Goal: Task Accomplishment & Management: Complete application form

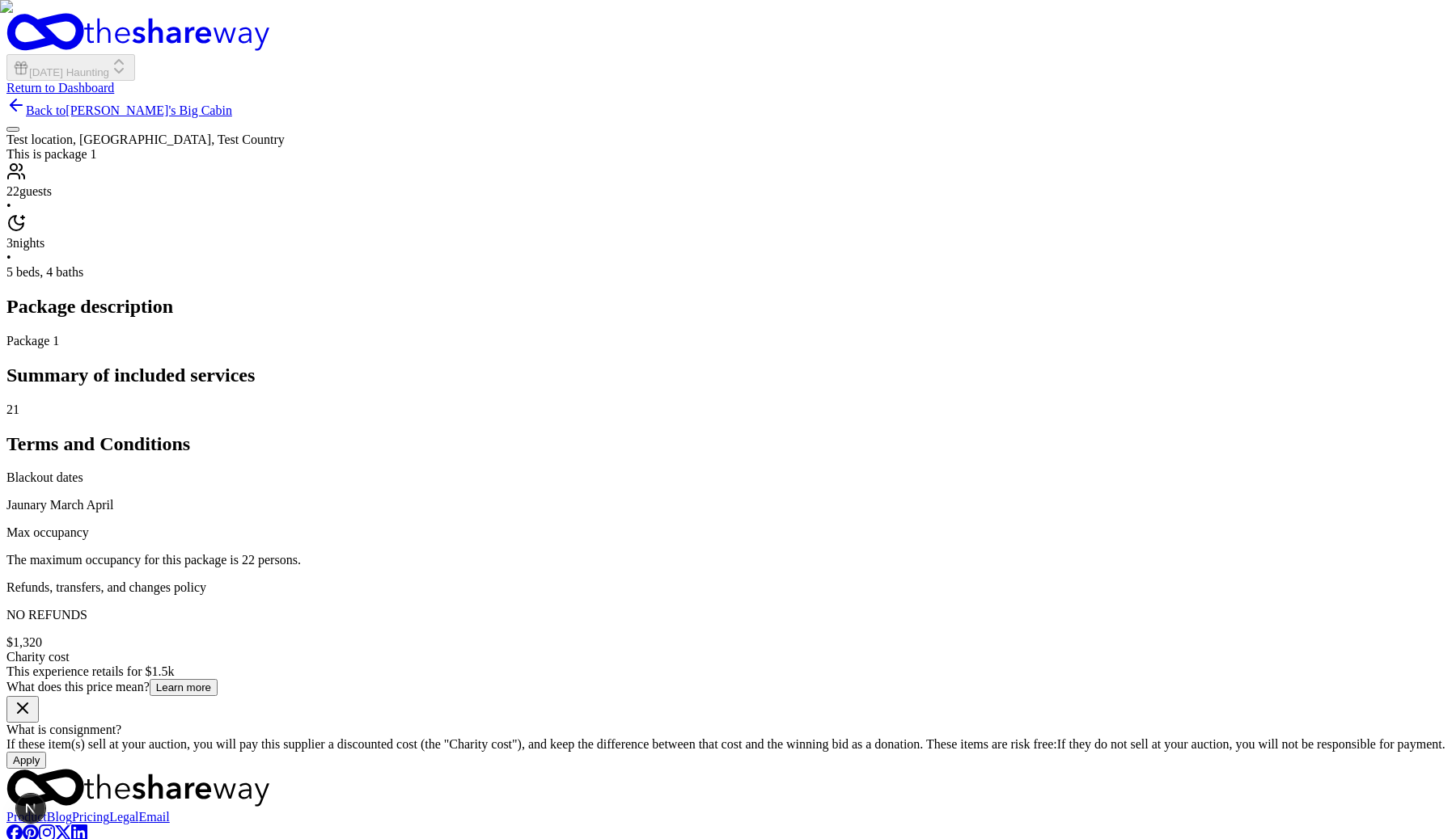
scroll to position [850, 0]
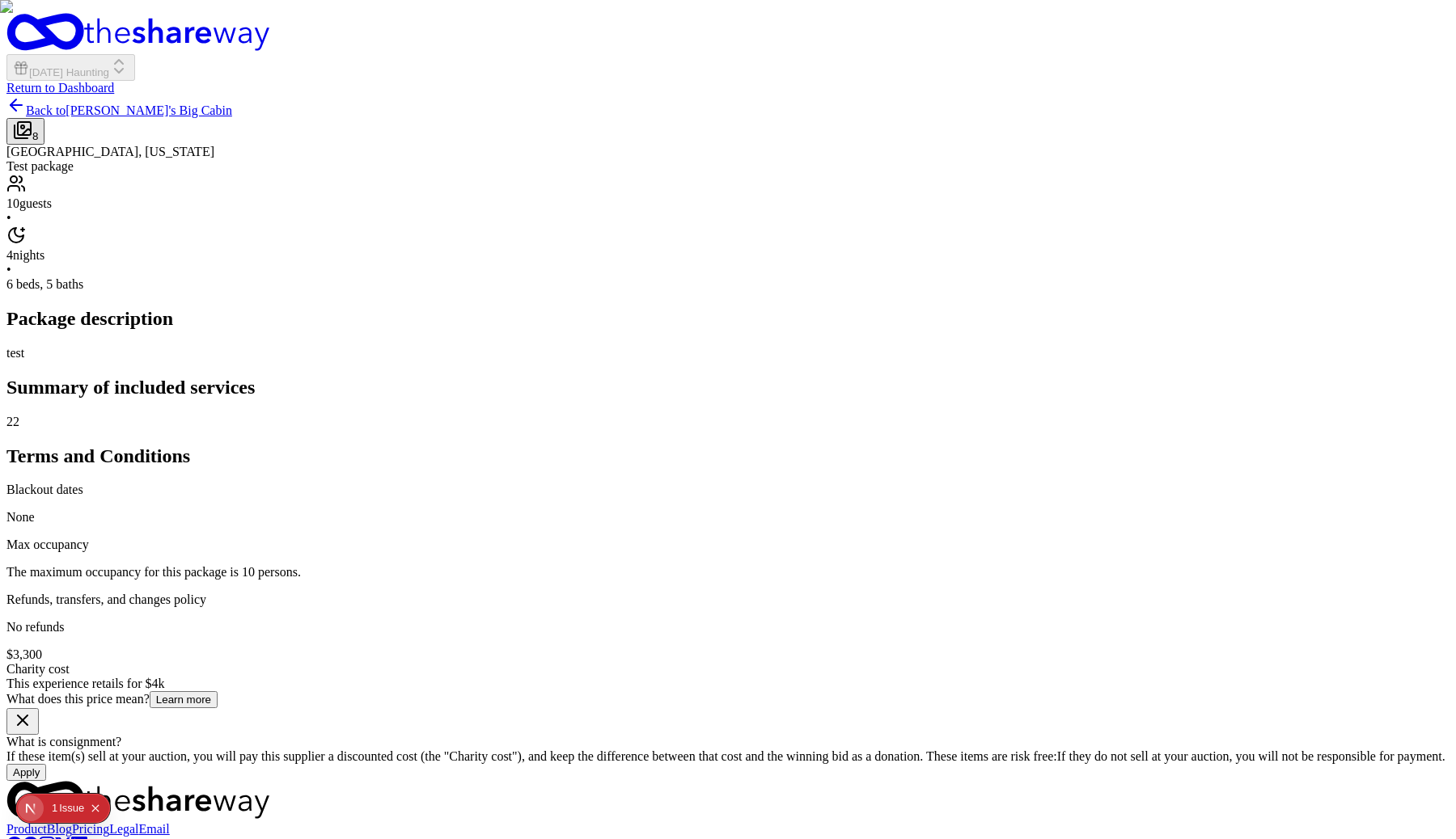
scroll to position [850, 0]
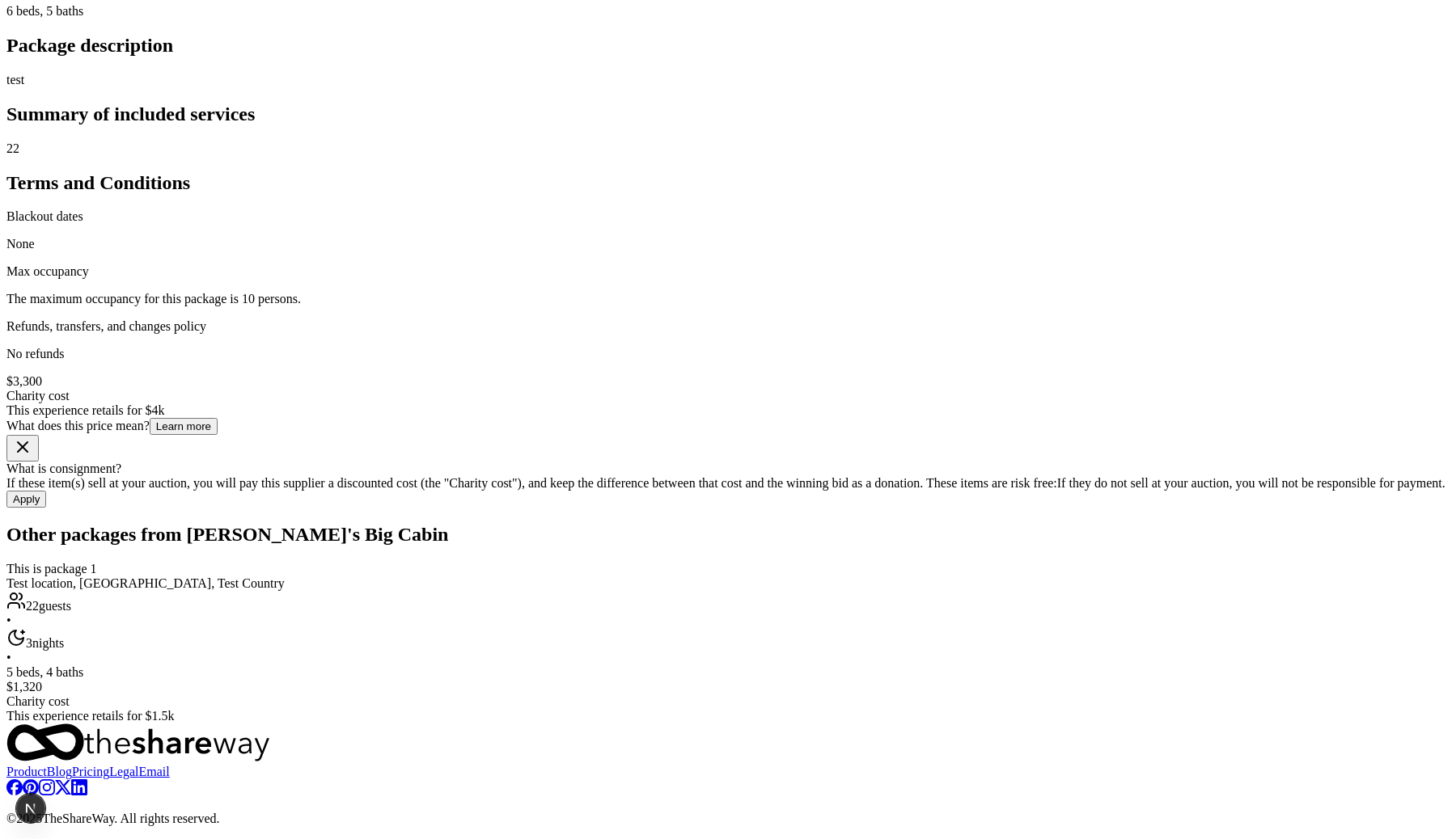
scroll to position [1219, 0]
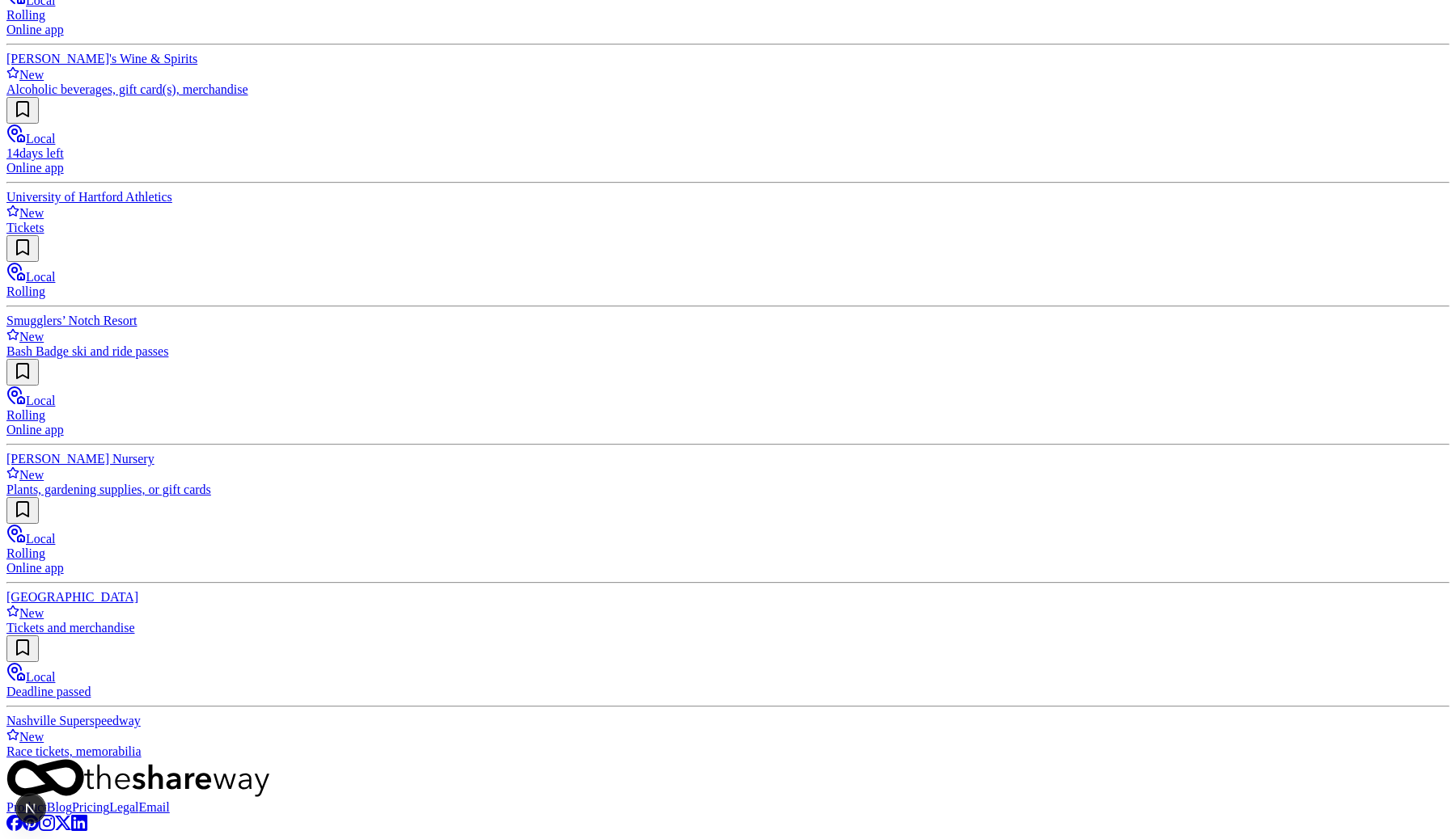
scroll to position [1463, 0]
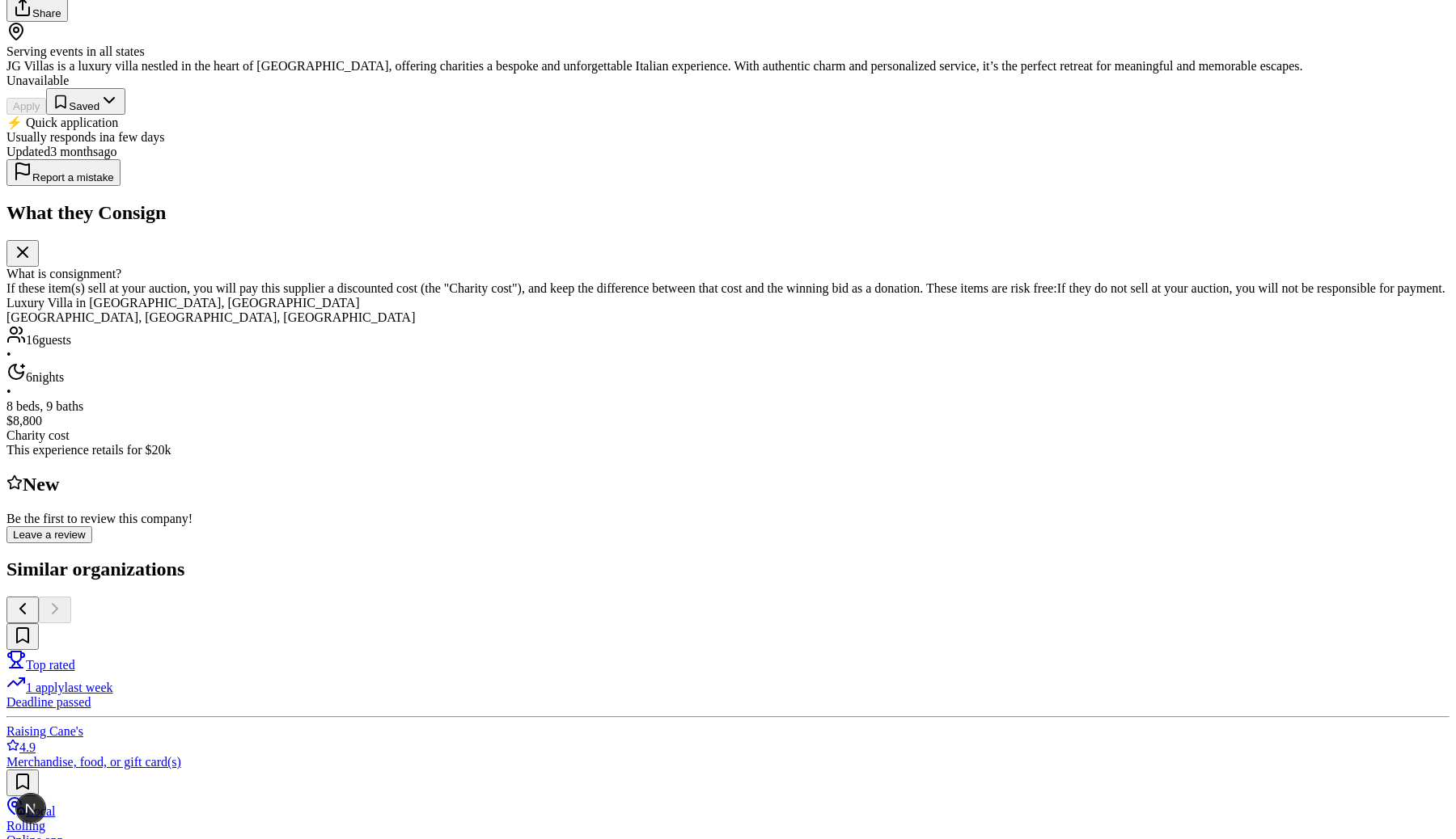
scroll to position [146, 0]
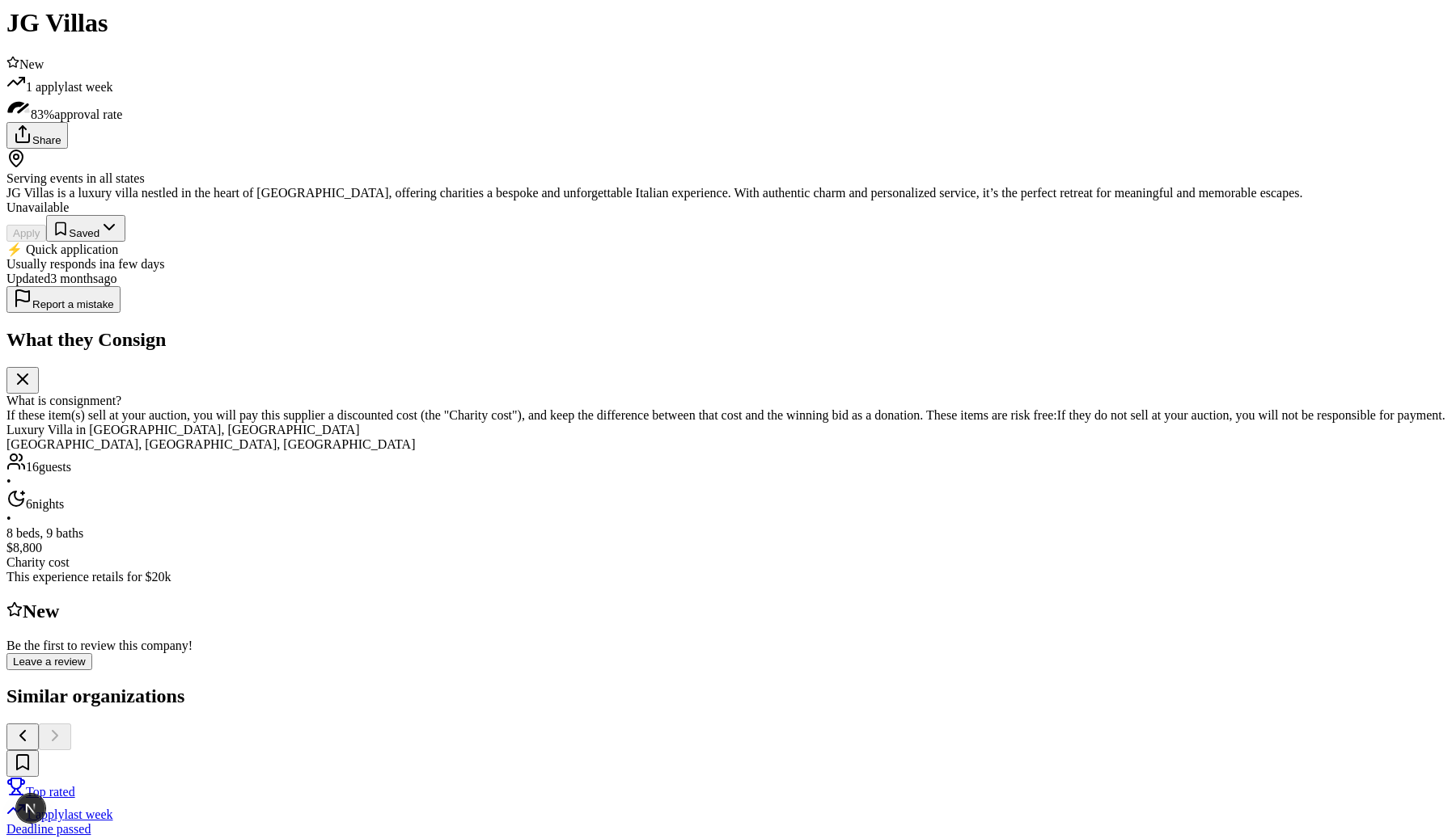
click at [1028, 215] on div "Unavailable" at bounding box center [728, 208] width 1443 height 14
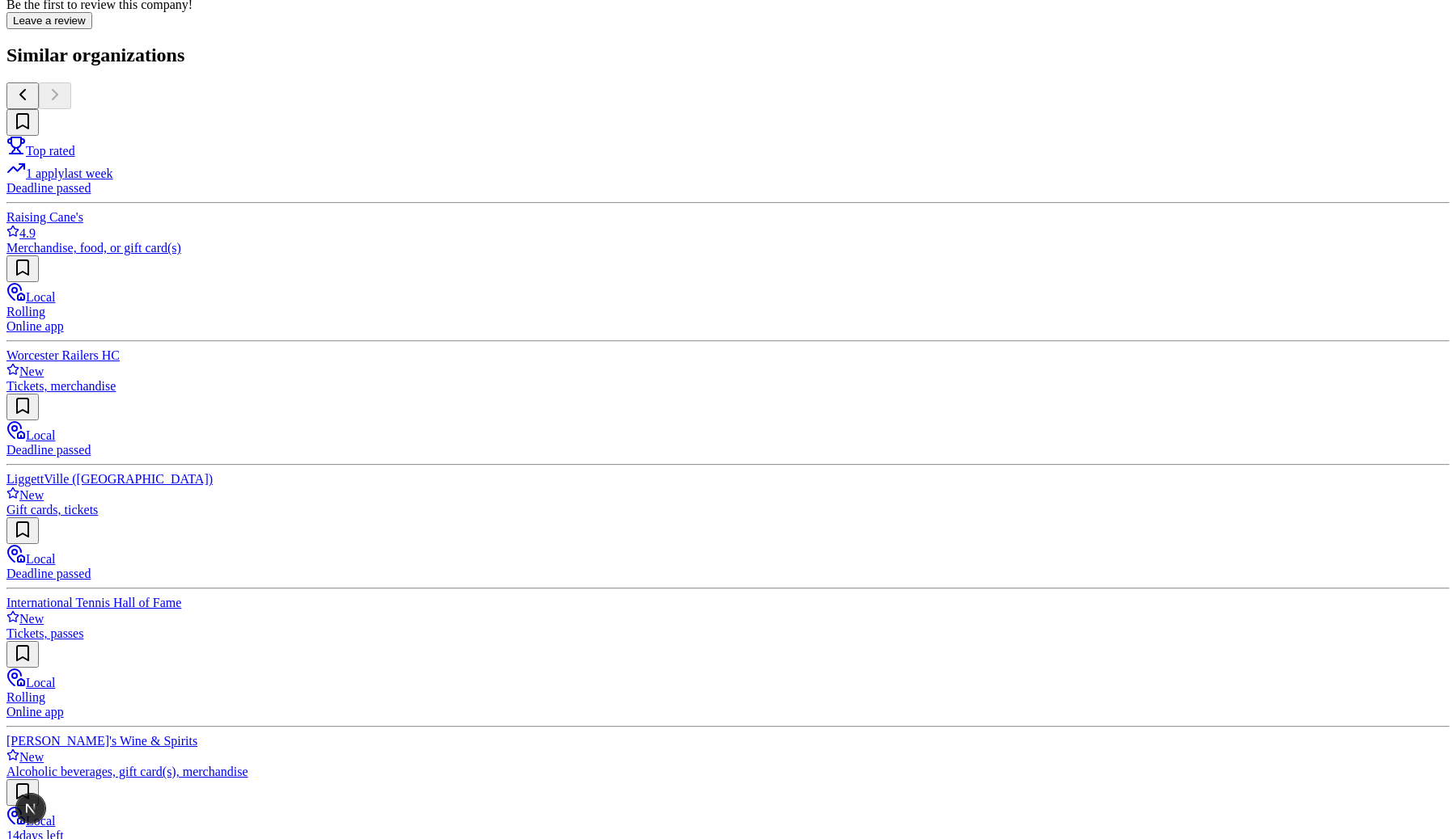
scroll to position [818, 0]
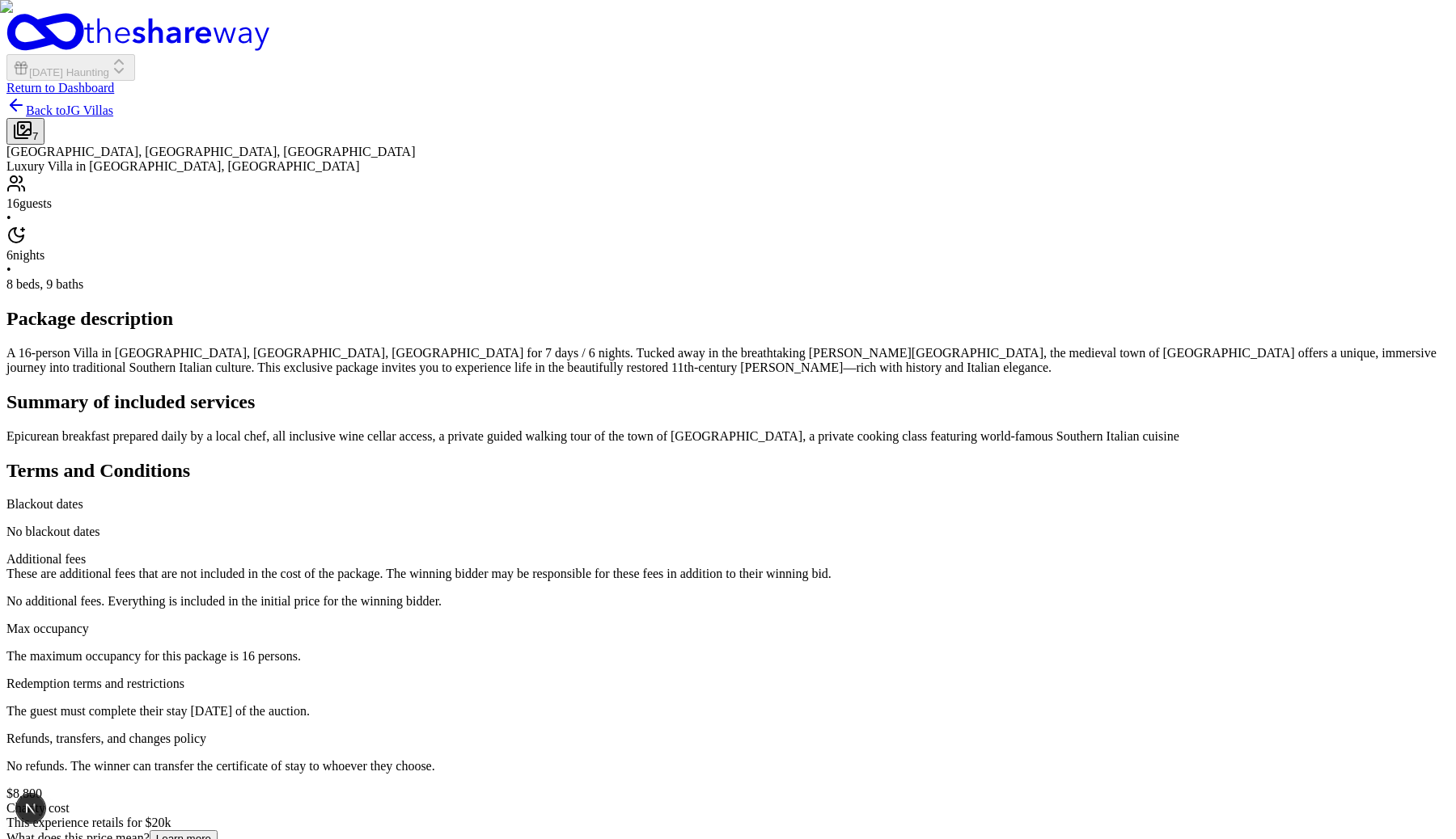
scroll to position [340, 0]
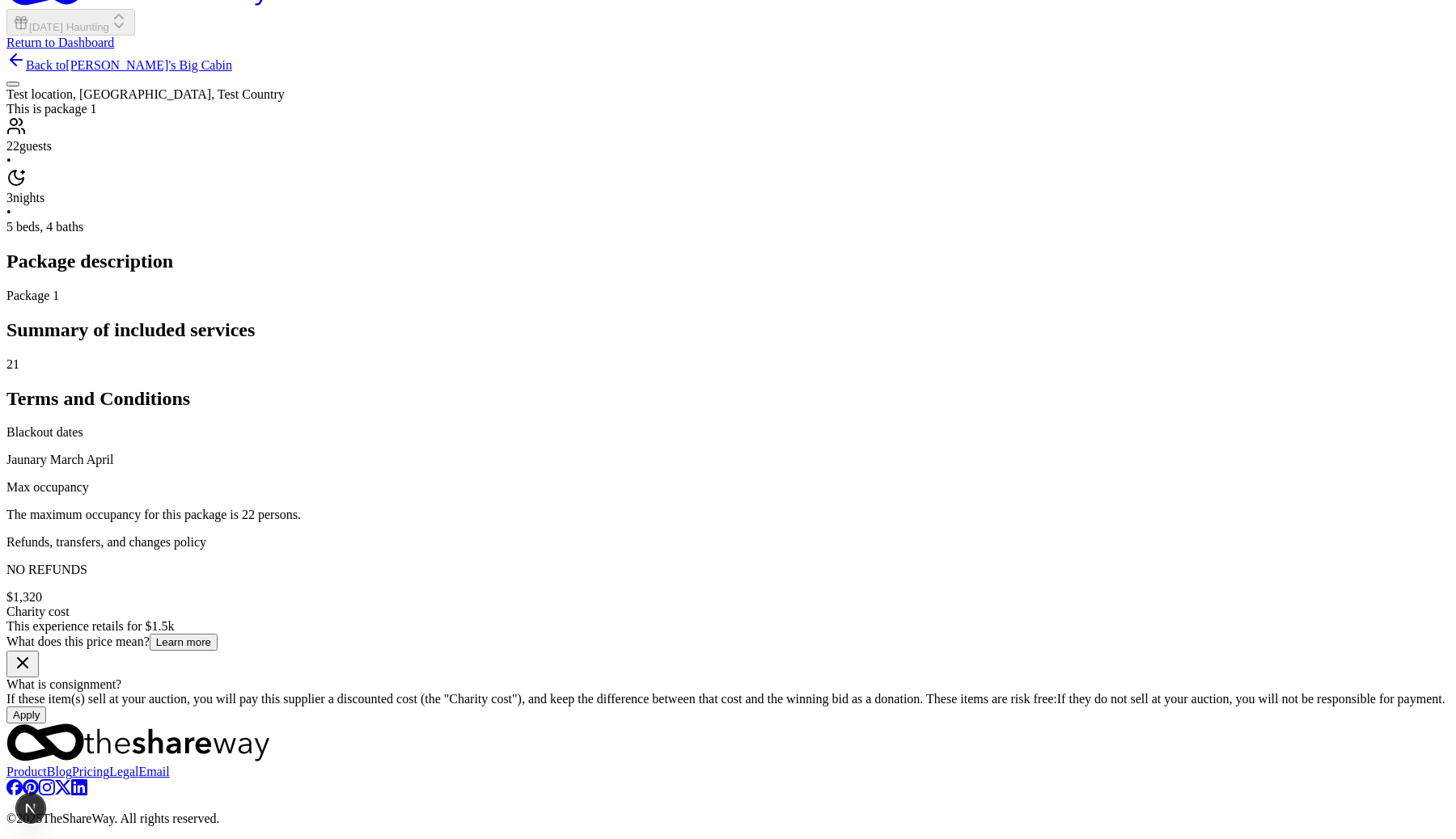
scroll to position [850, 0]
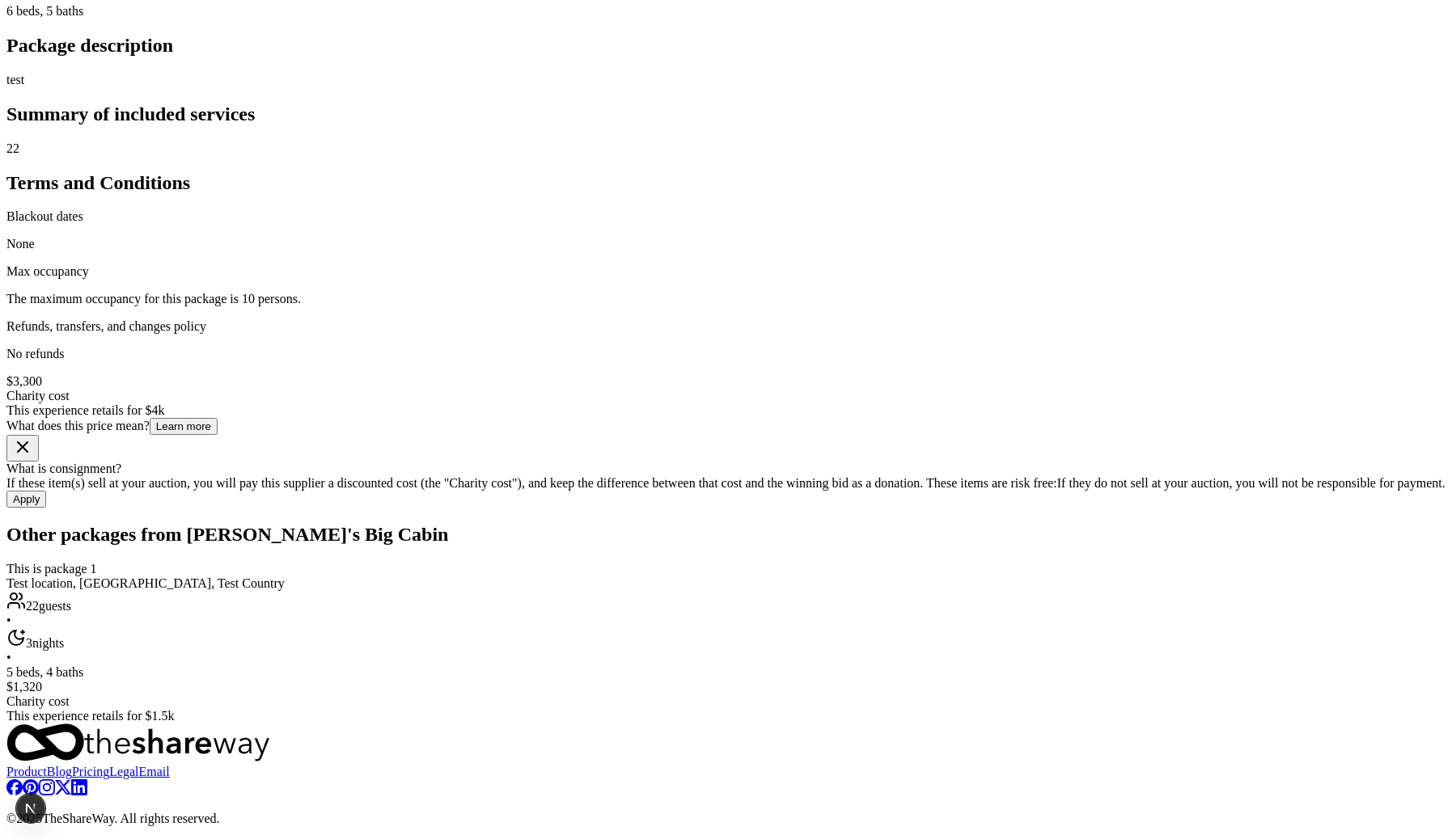
scroll to position [1295, 0]
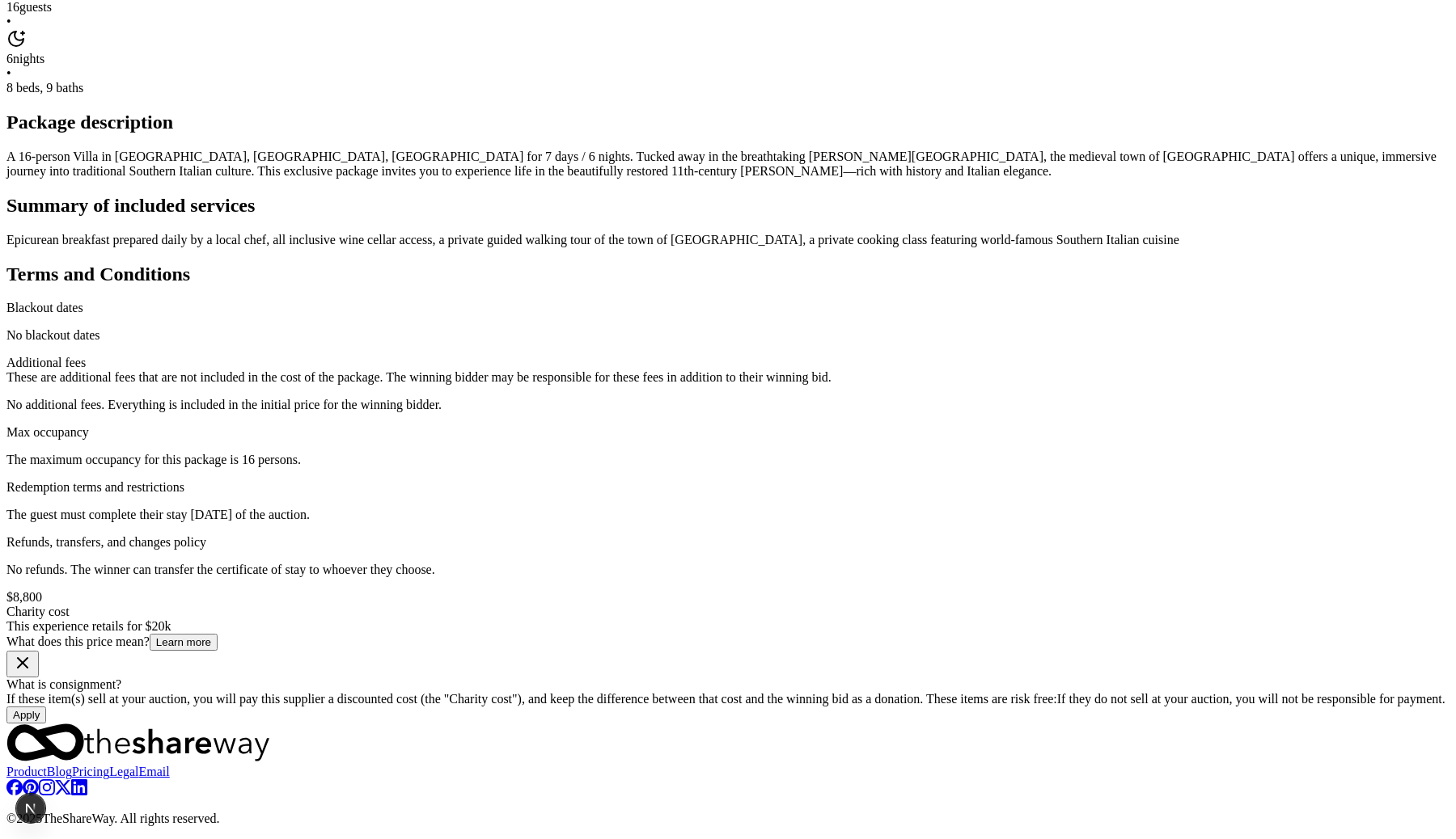
scroll to position [1350, 0]
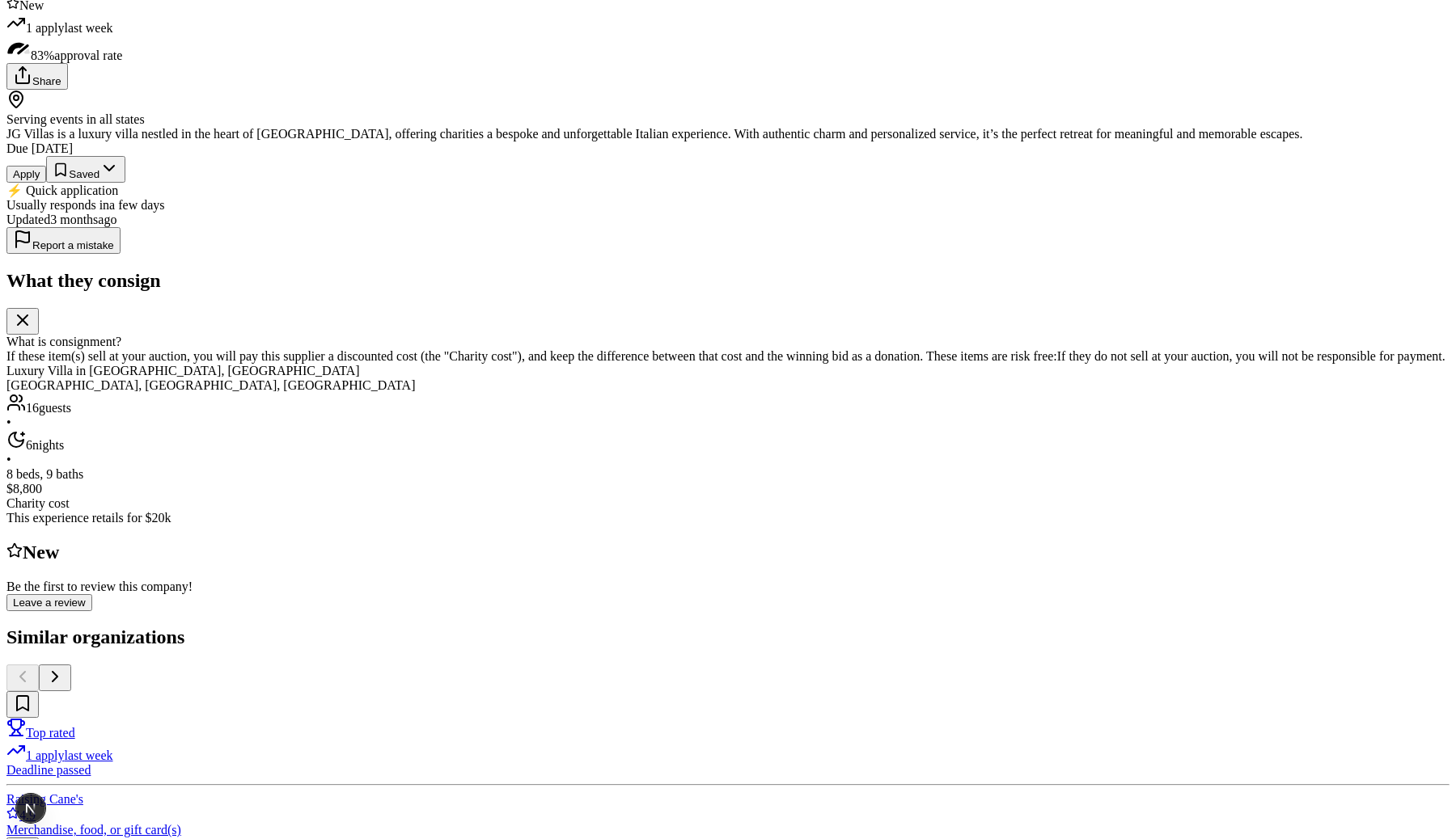
scroll to position [52, 0]
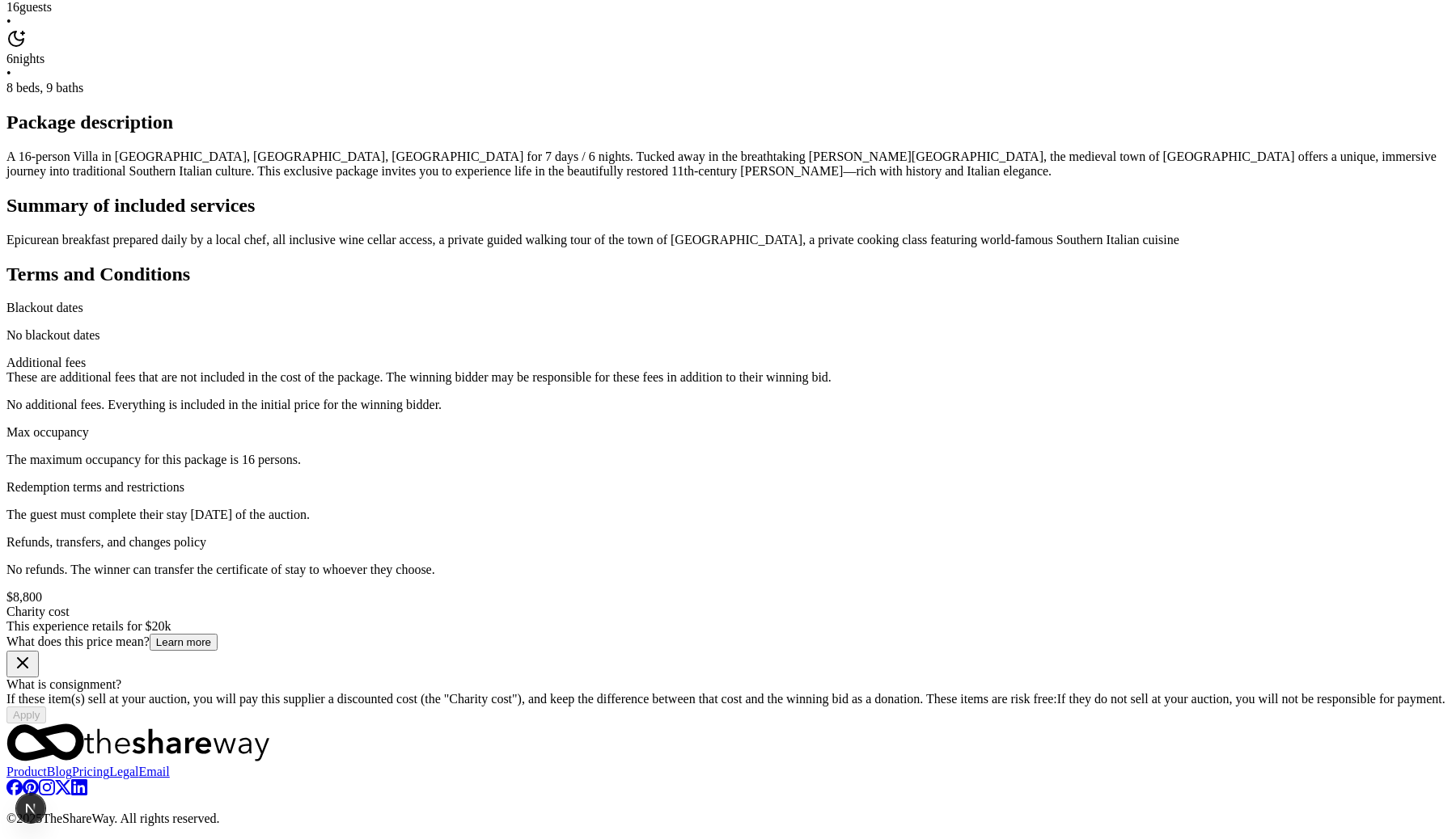
scroll to position [1062, 0]
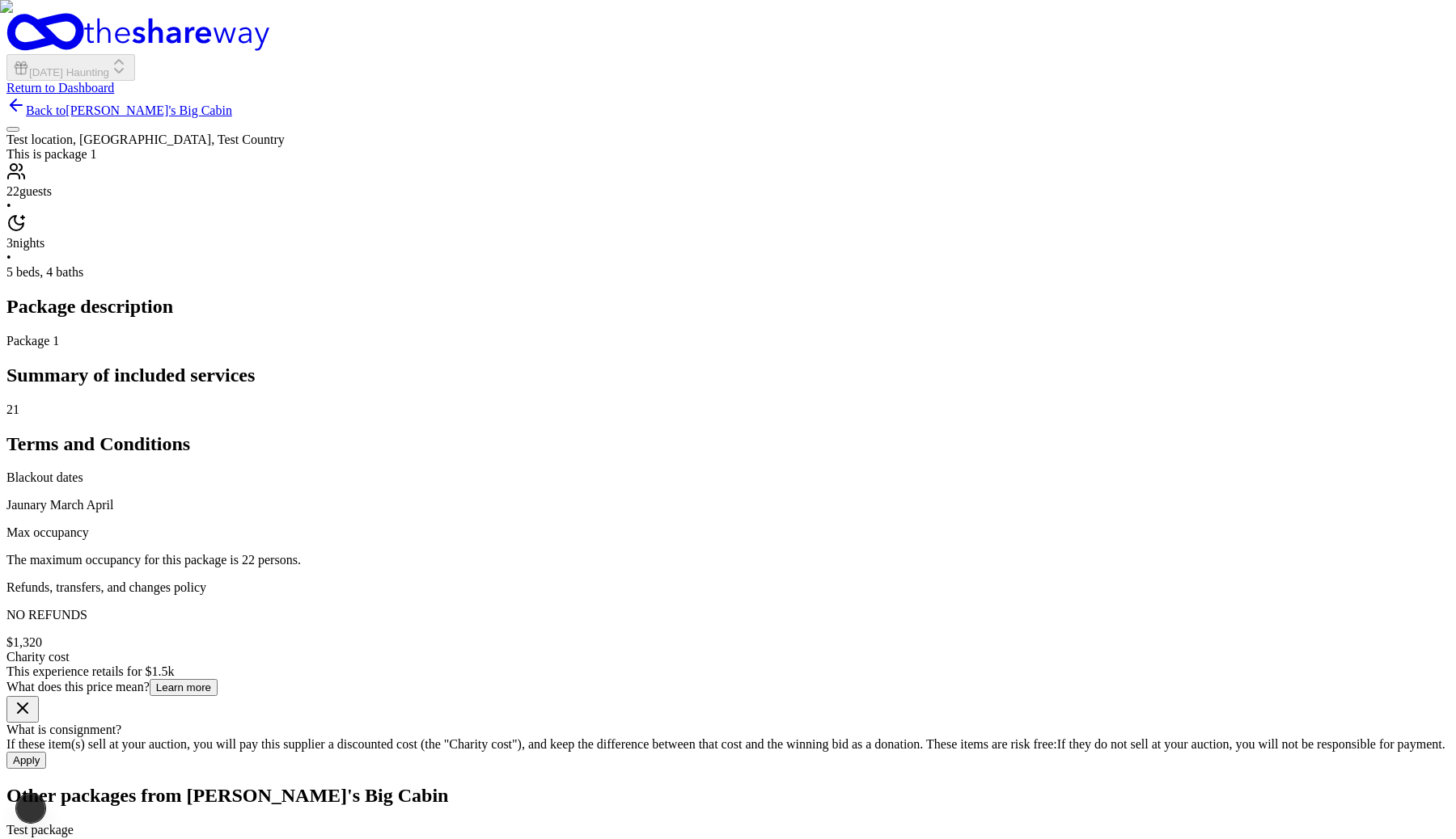
scroll to position [850, 0]
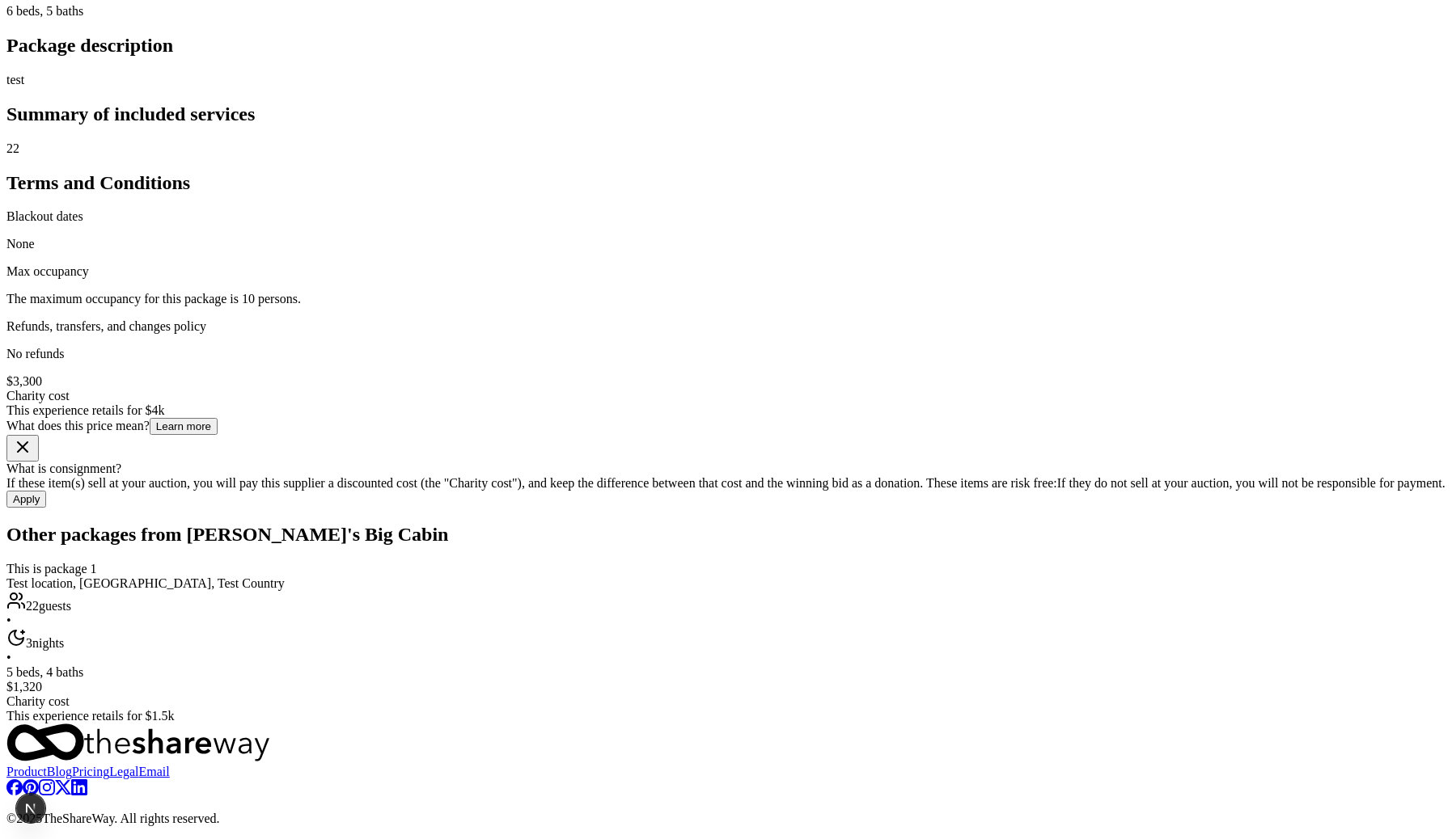
scroll to position [920, 0]
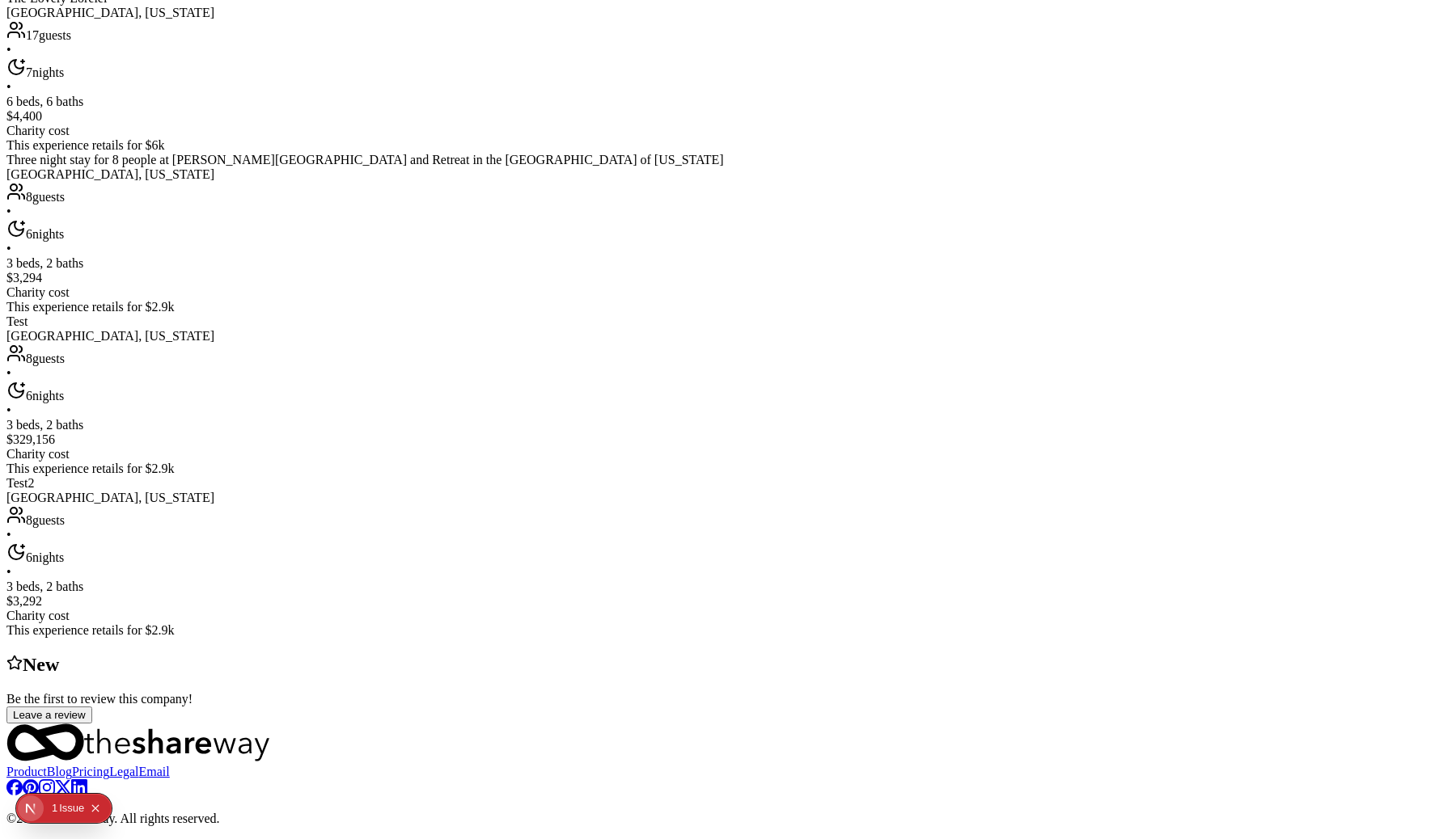
scroll to position [938, 0]
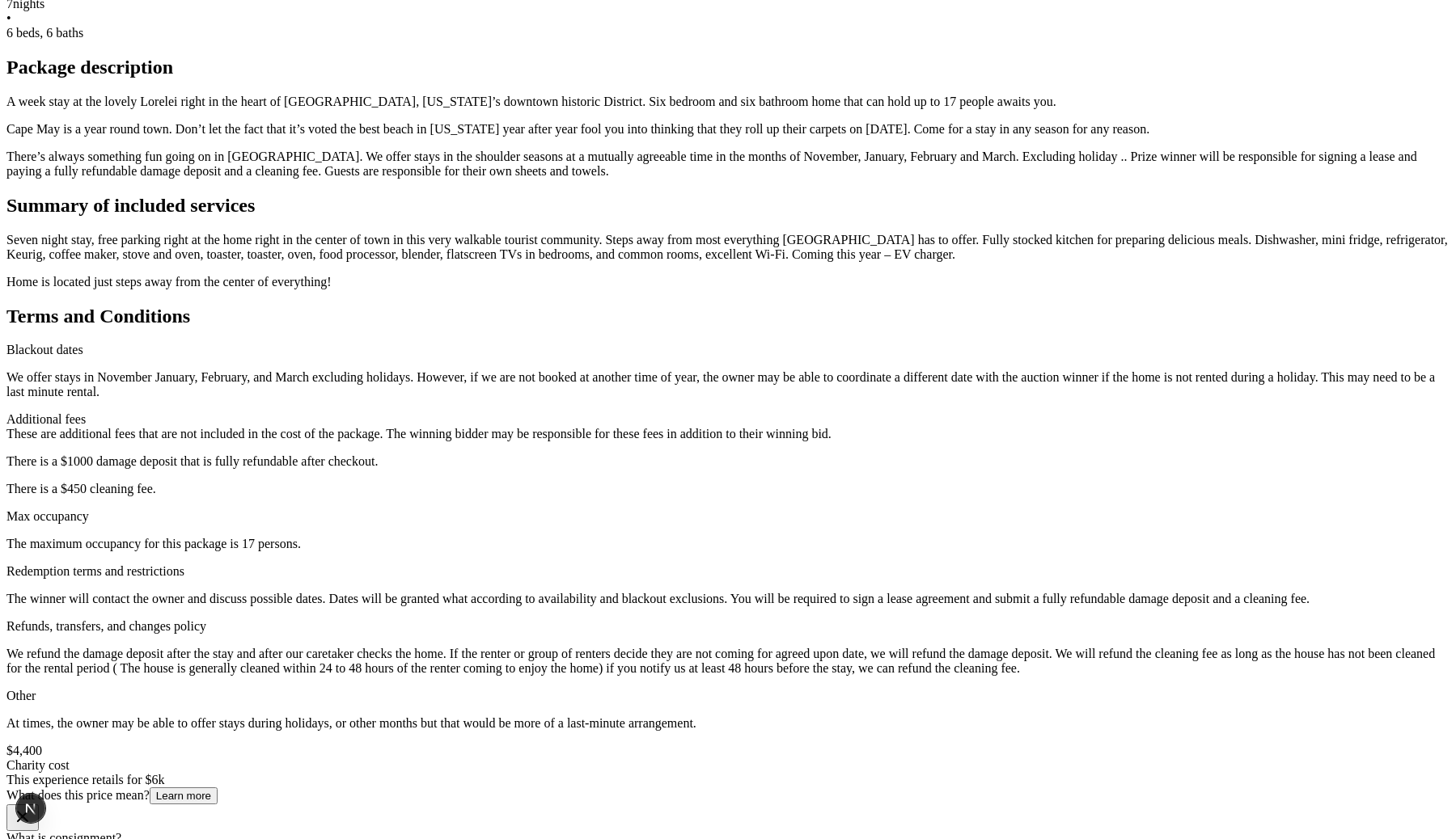
scroll to position [537, 0]
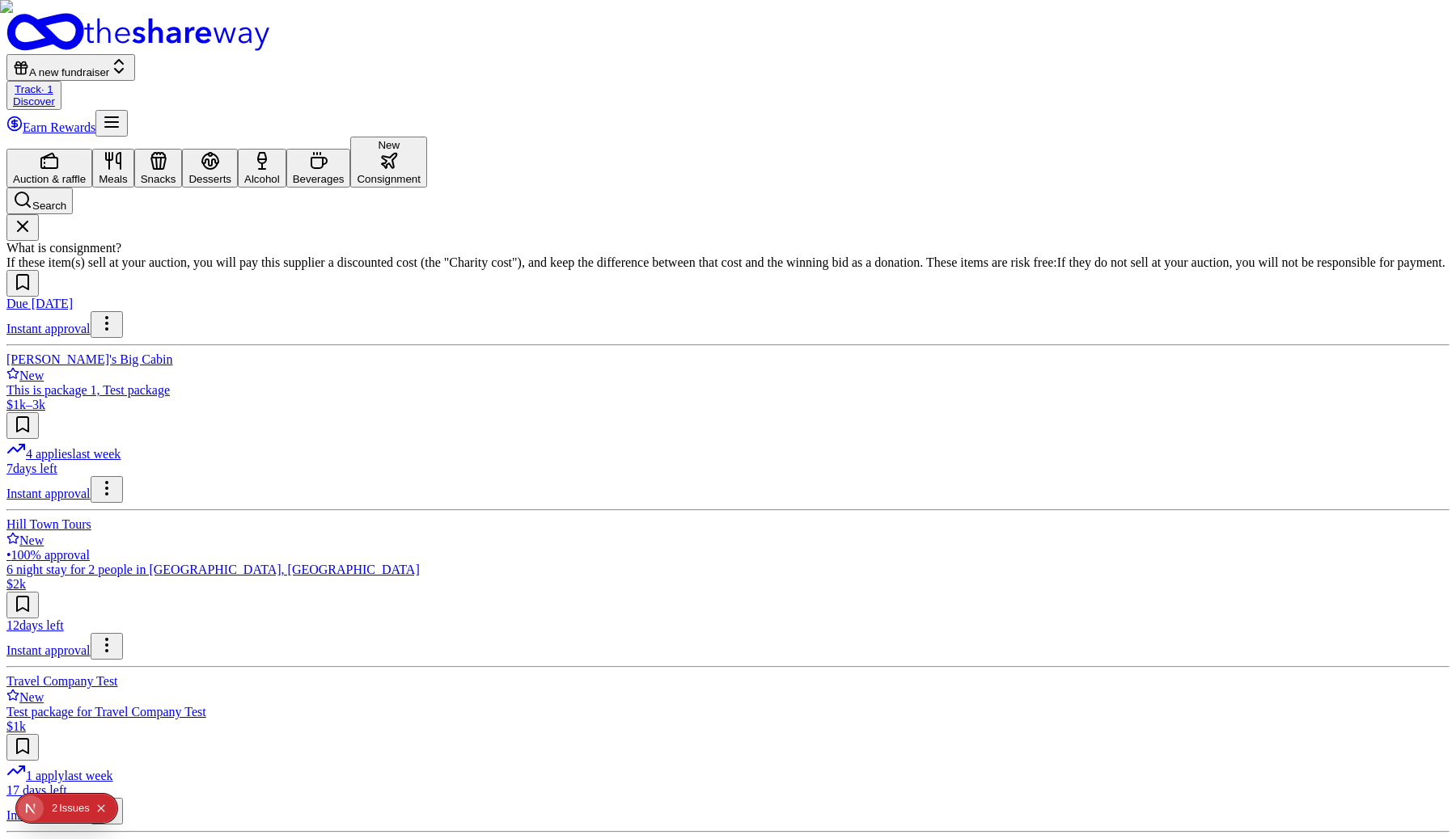
scroll to position [171, 0]
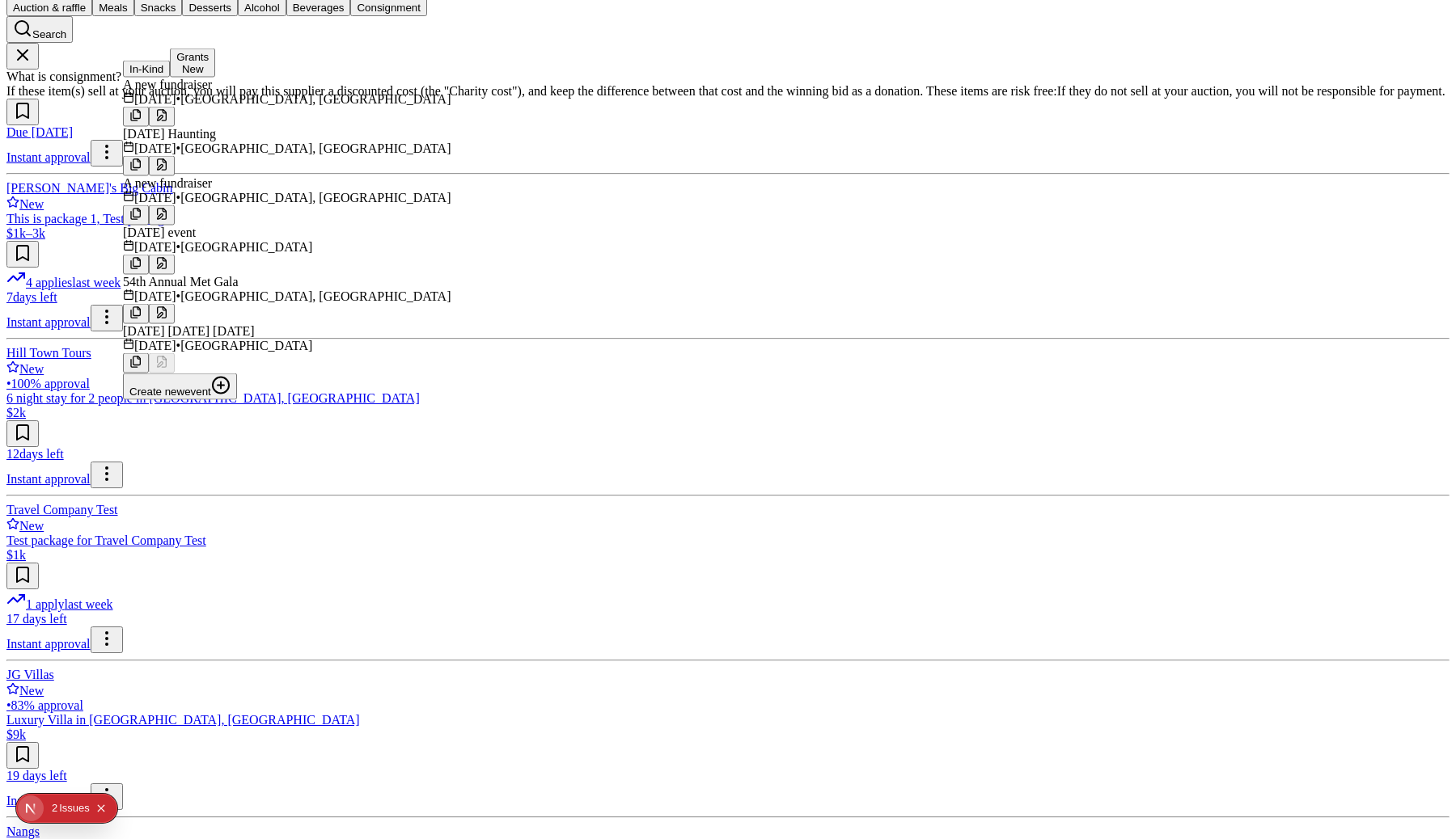
click at [149, 110] on button at bounding box center [135, 116] width 26 height 20
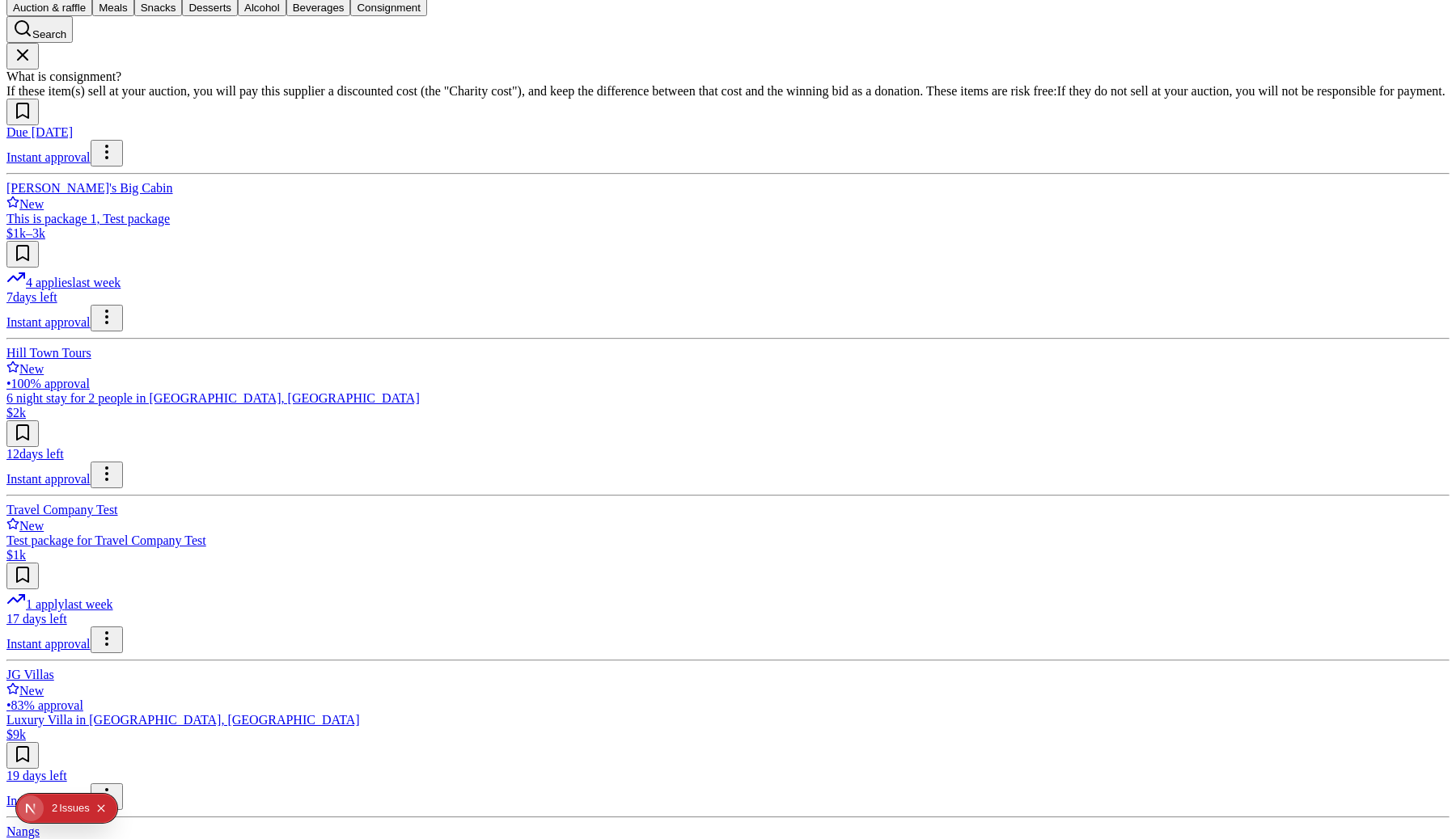
scroll to position [336, 0]
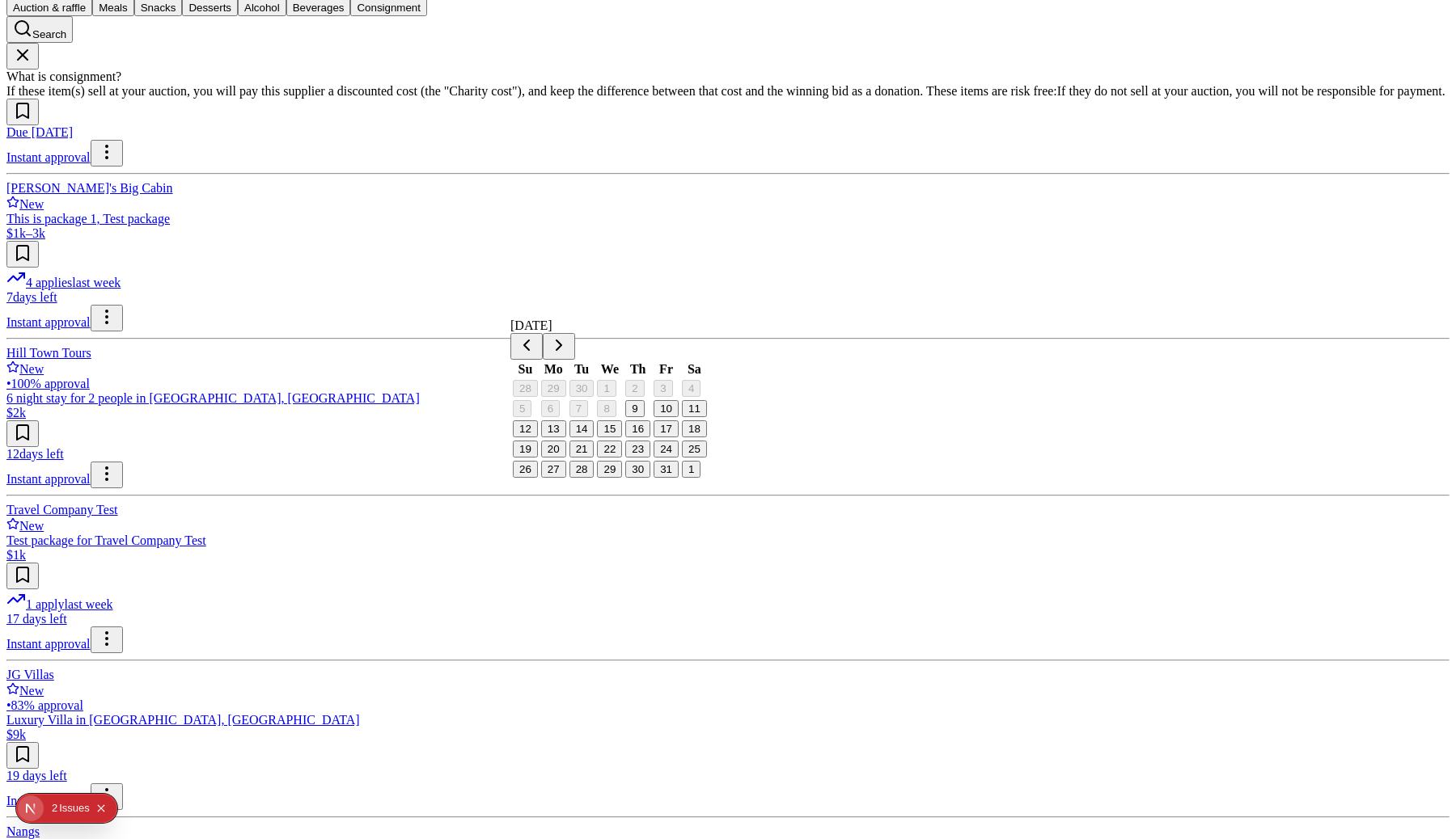
click at [679, 417] on button "10" at bounding box center [666, 408] width 25 height 17
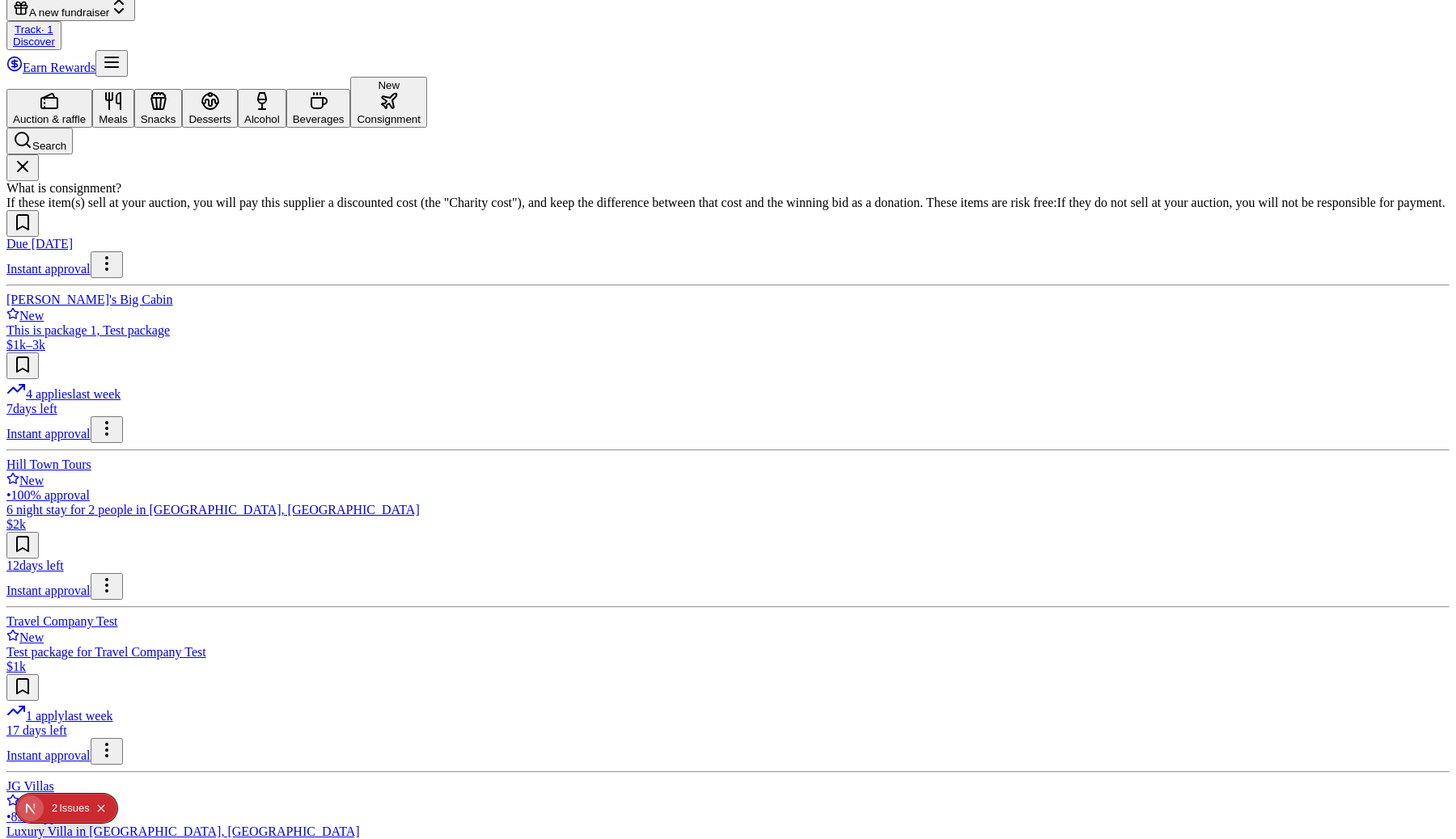
scroll to position [171, 0]
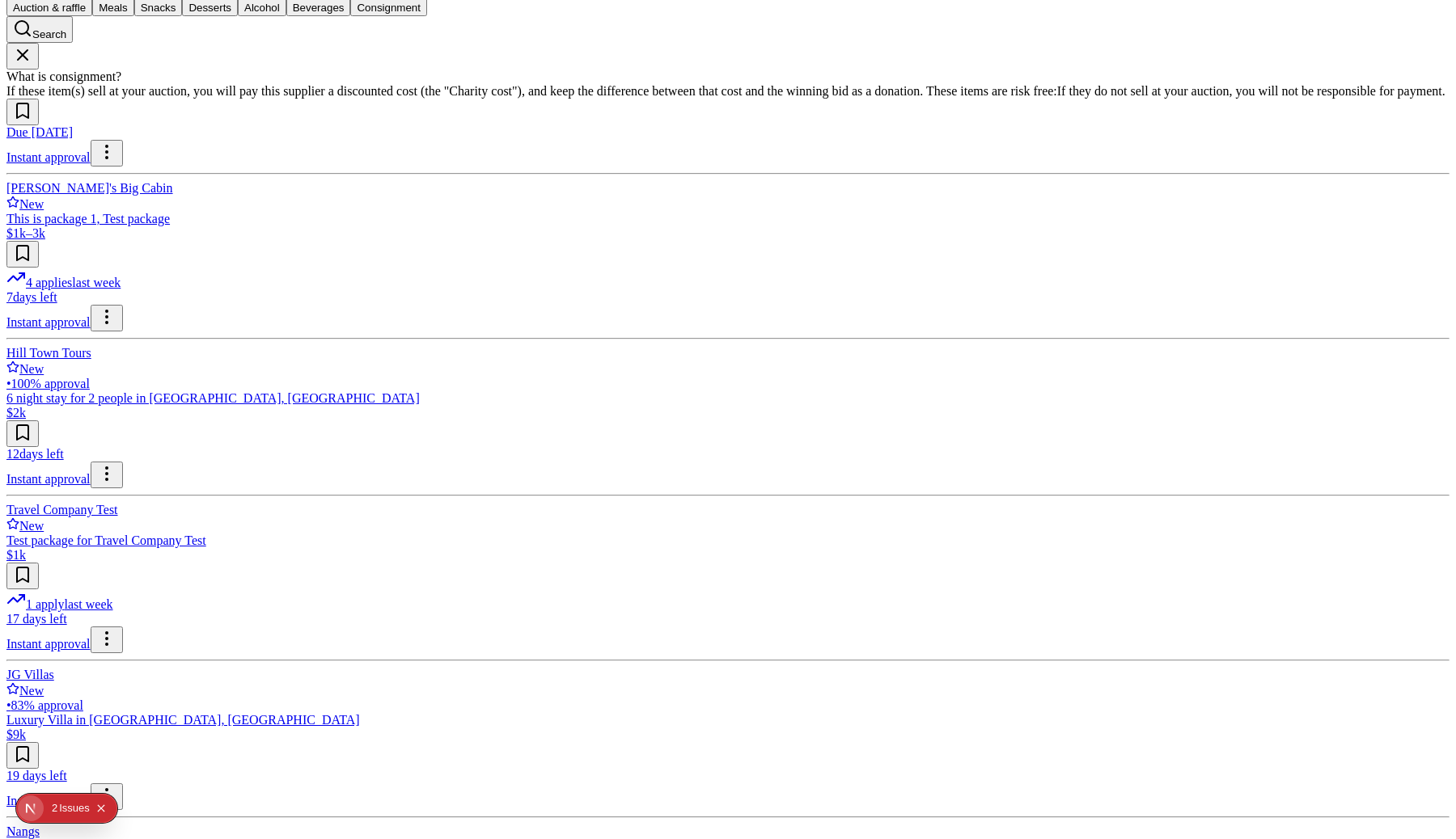
click at [39, 241] on button at bounding box center [22, 254] width 32 height 27
click at [39, 563] on button at bounding box center [22, 576] width 32 height 27
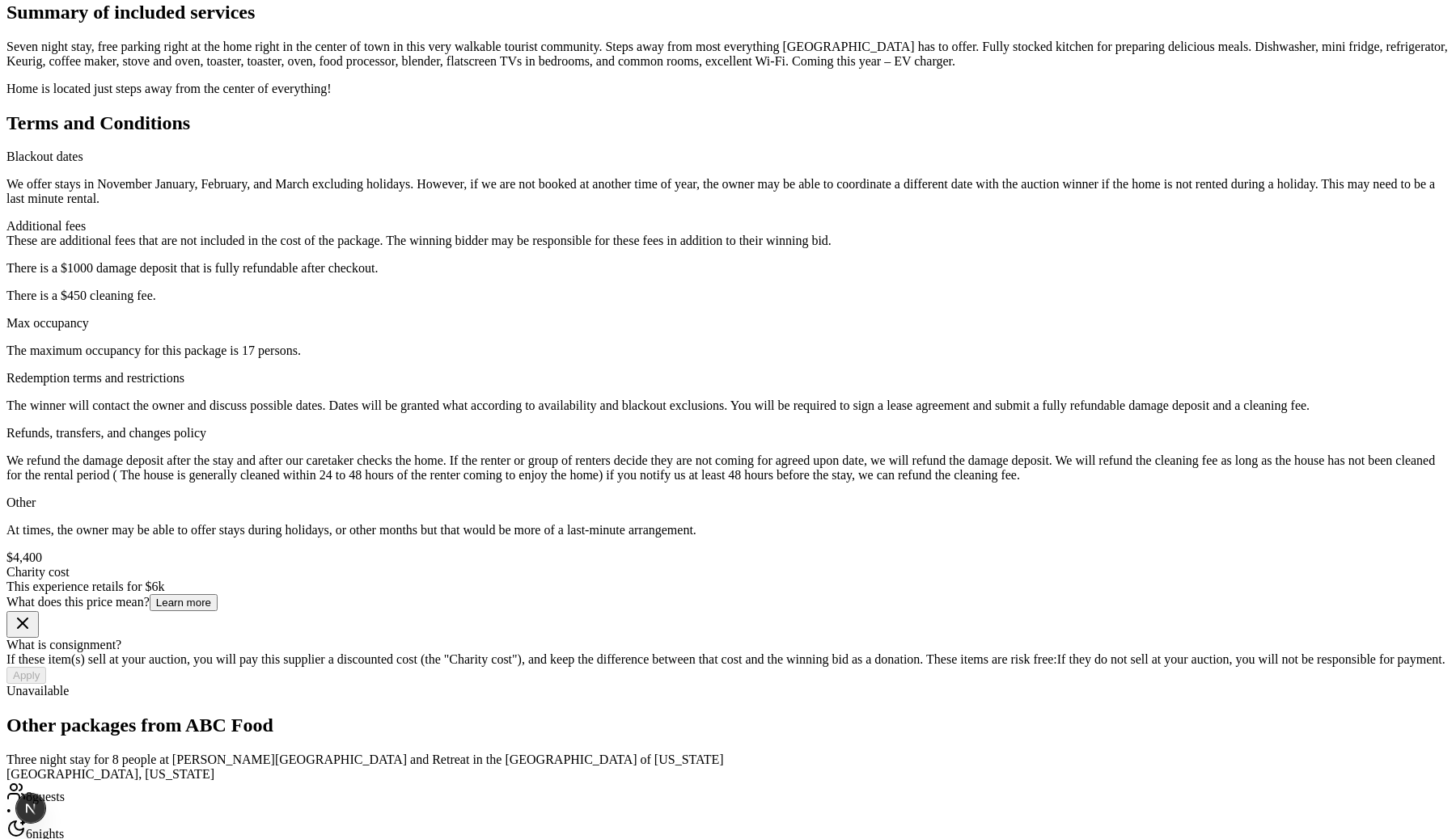
scroll to position [578, 0]
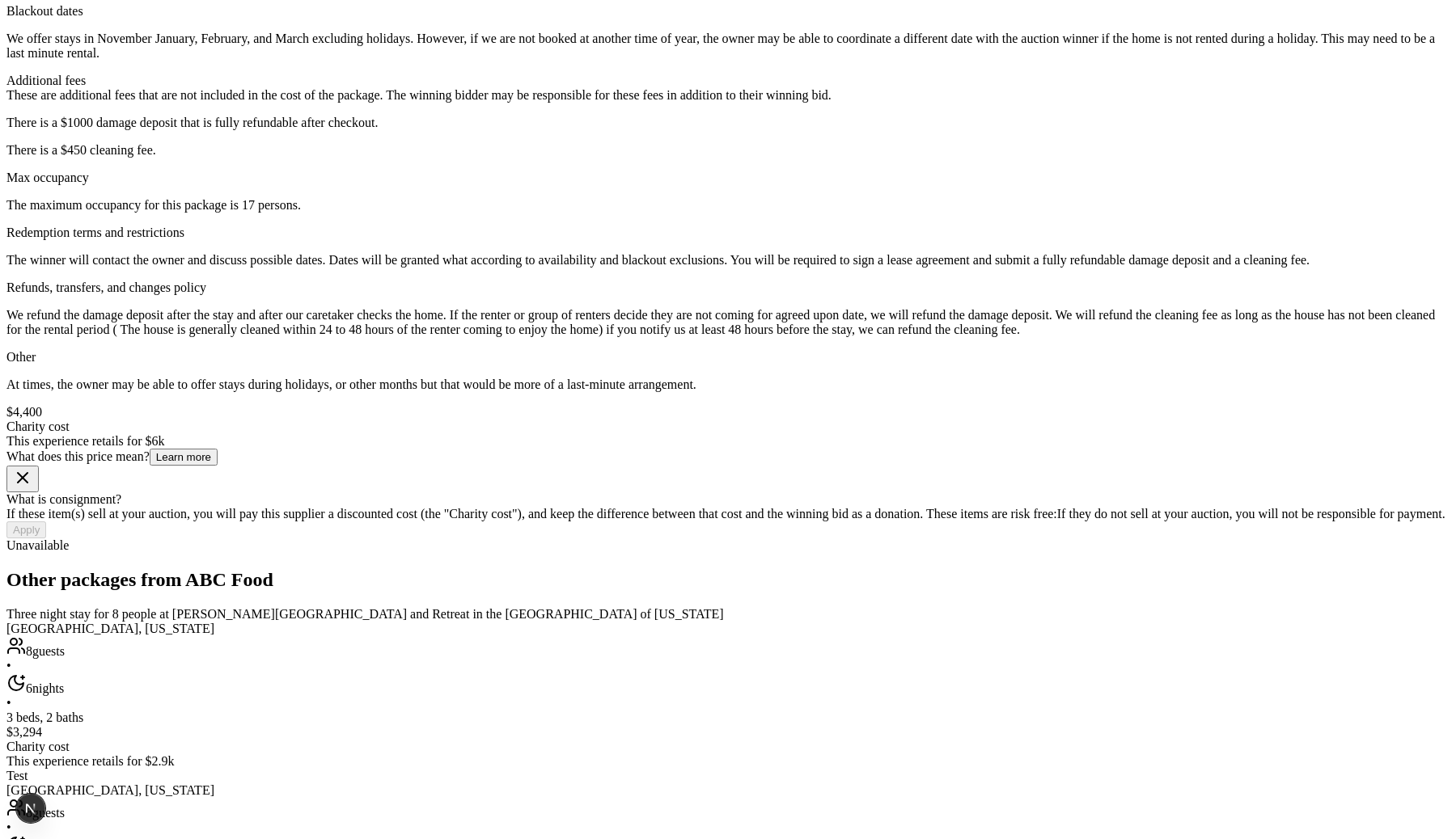
click at [39, 465] on button at bounding box center [22, 479] width 32 height 27
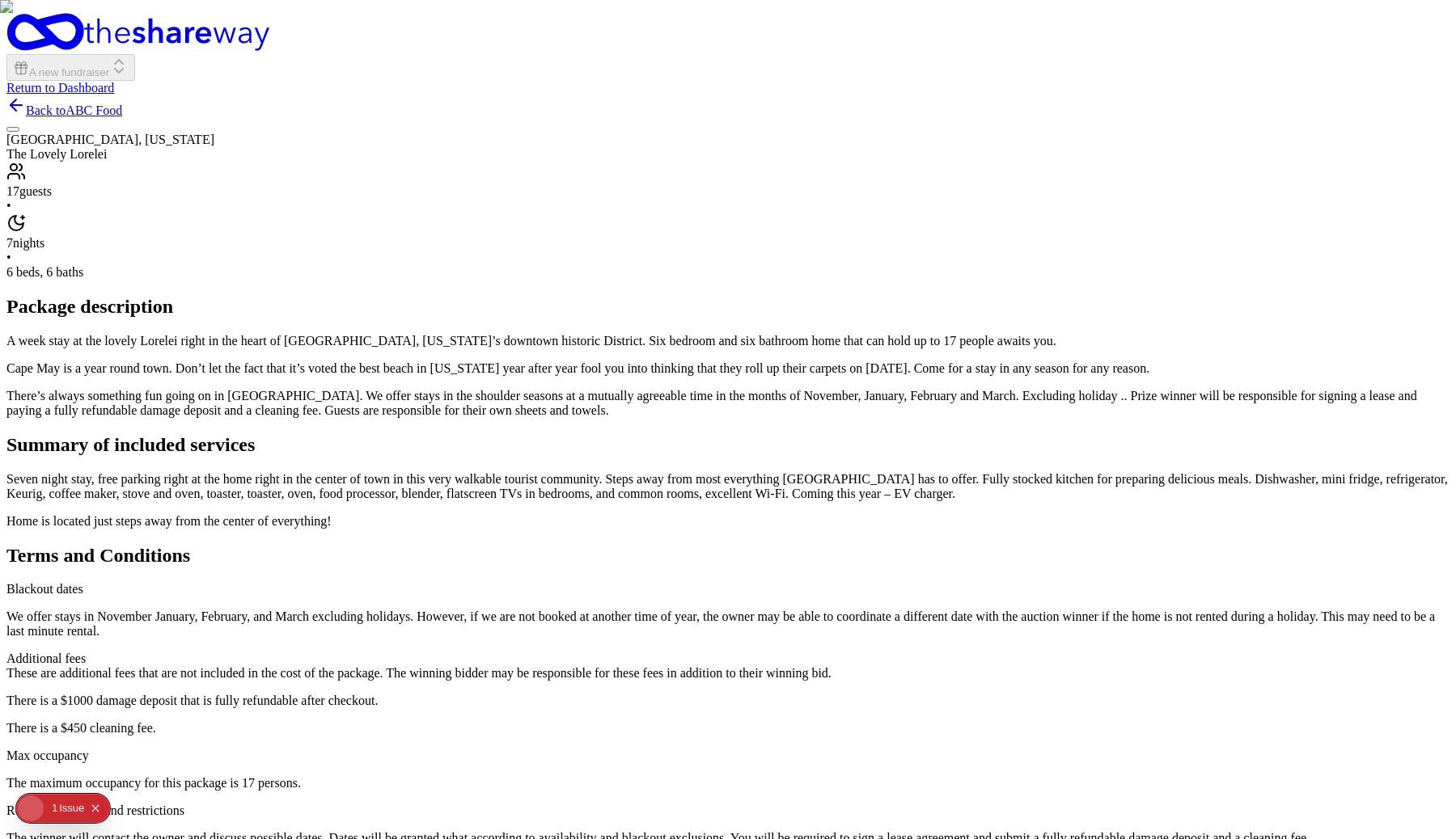
scroll to position [577, 0]
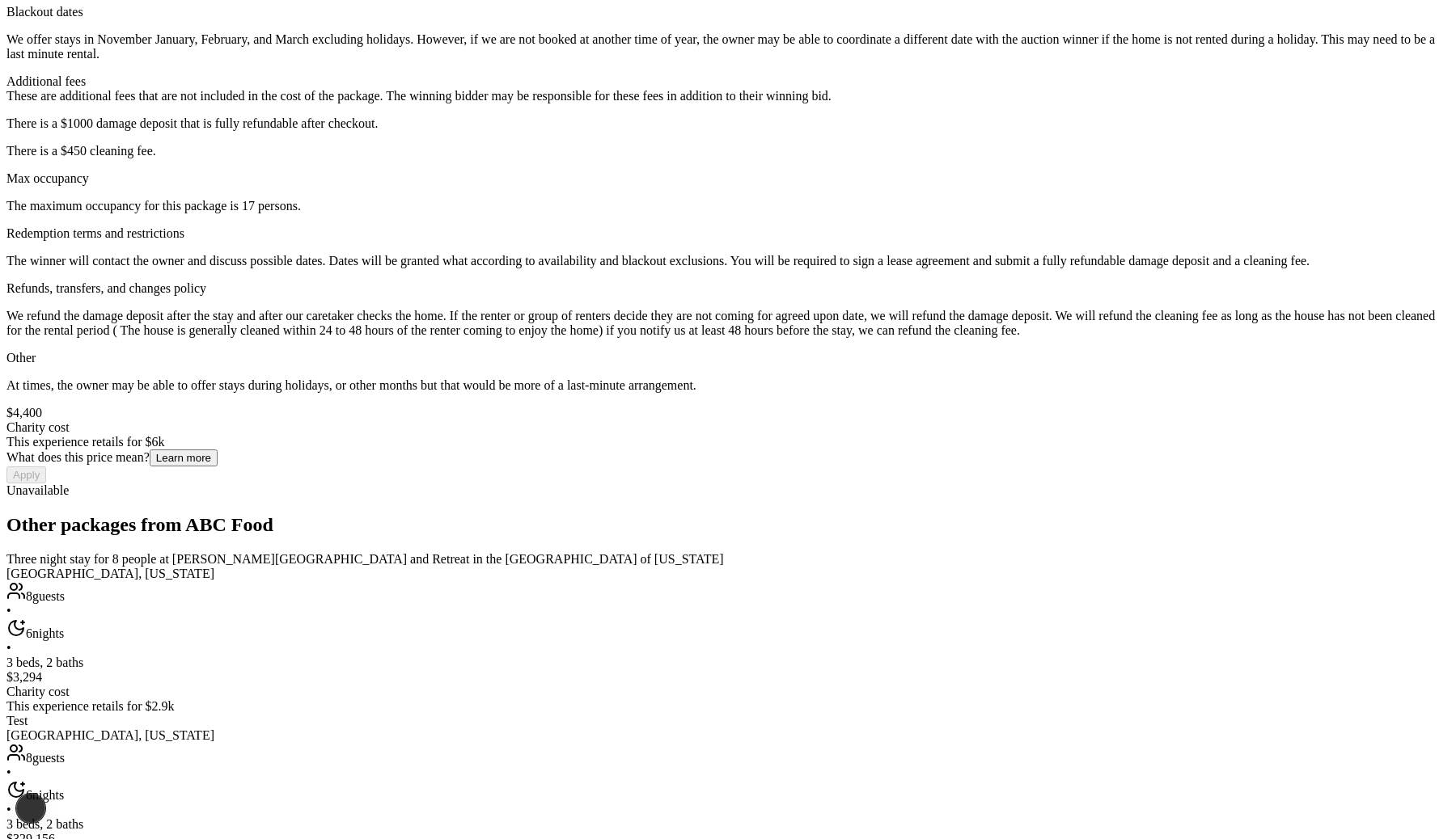
click at [1006, 406] on div "$4,400 Charity cost This experience retails for $6k What does this price mean? …" at bounding box center [728, 452] width 1443 height 92
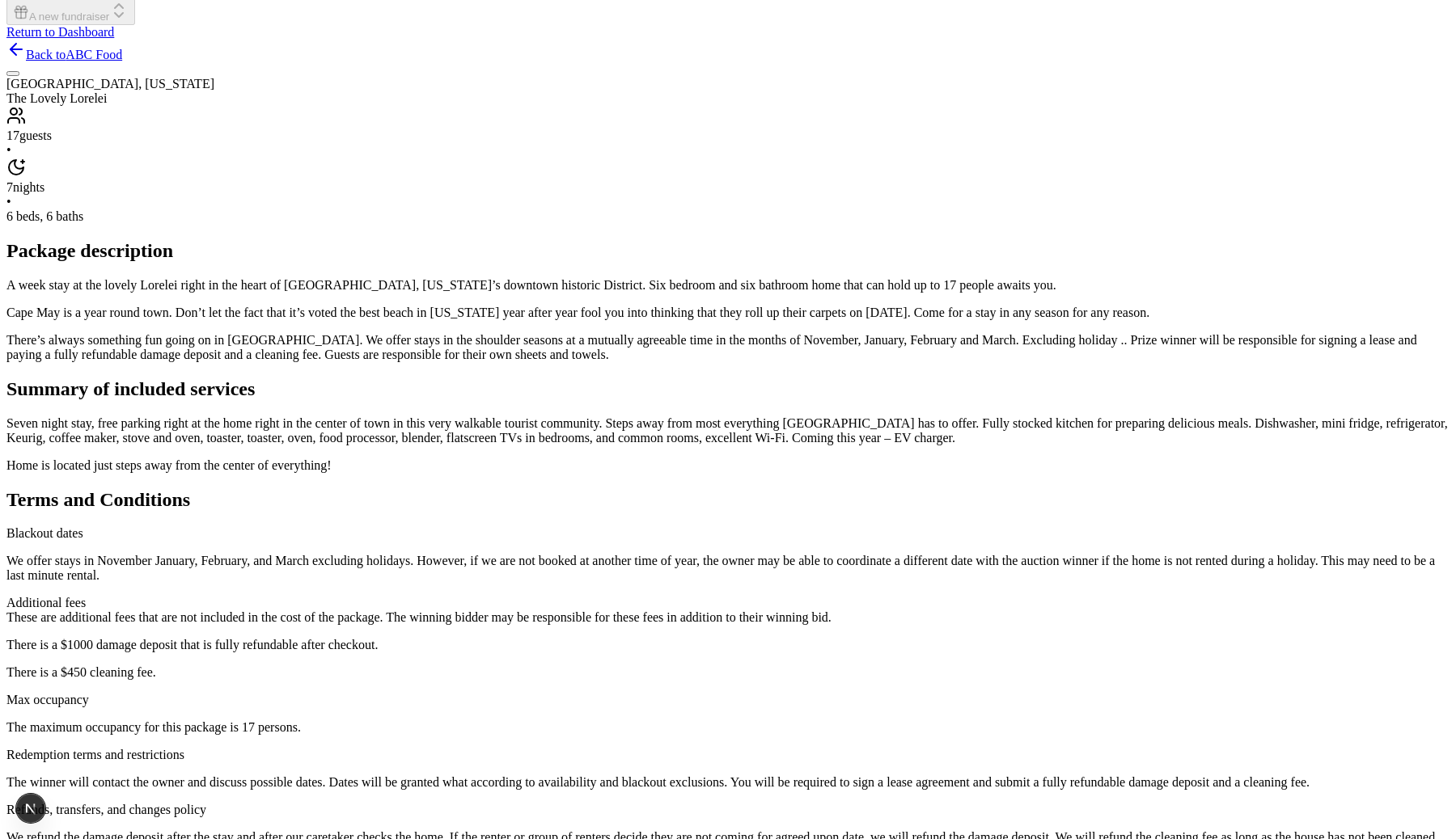
scroll to position [0, 0]
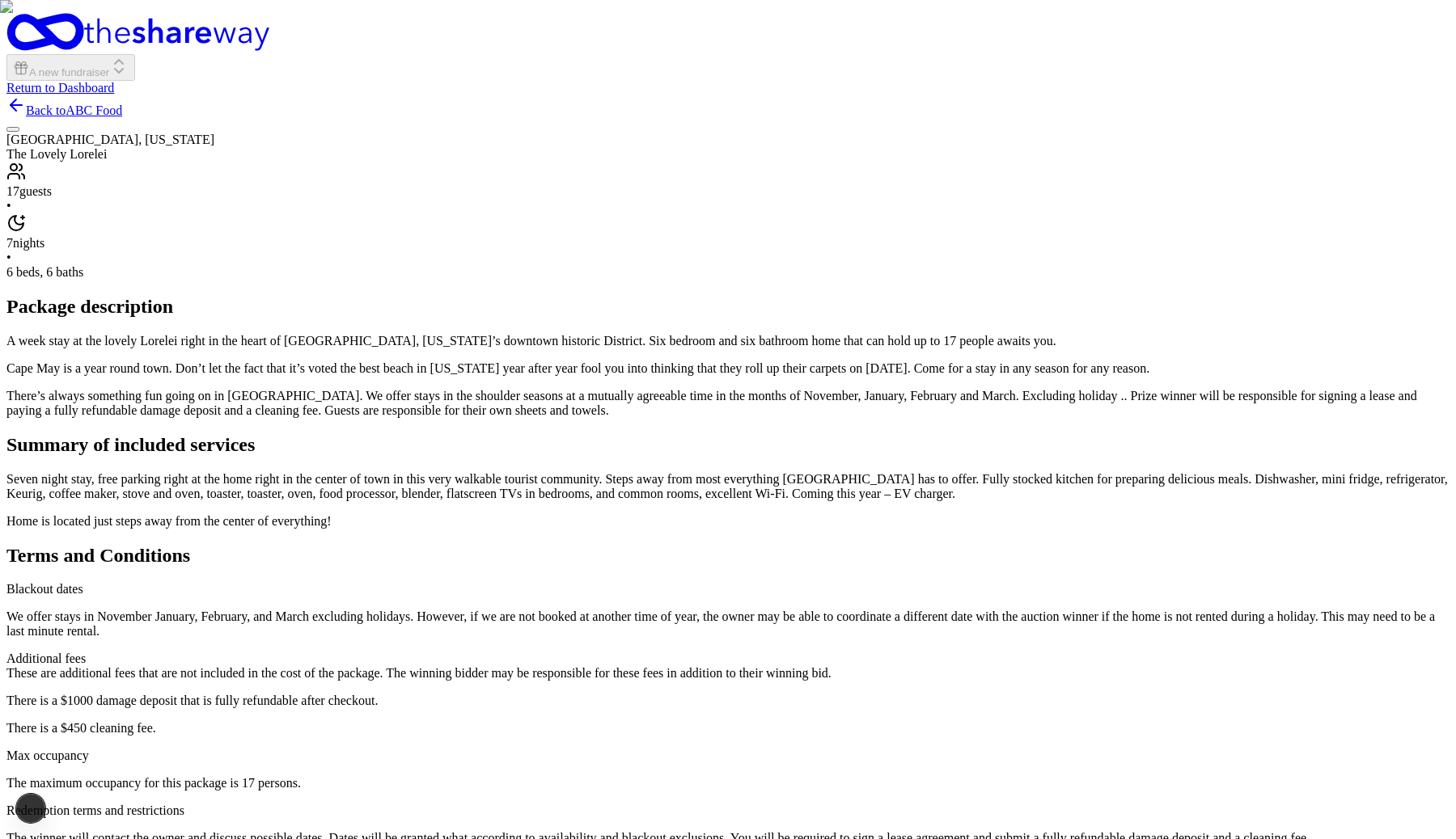
click at [781, 511] on img "button" at bounding box center [728, 419] width 1456 height 839
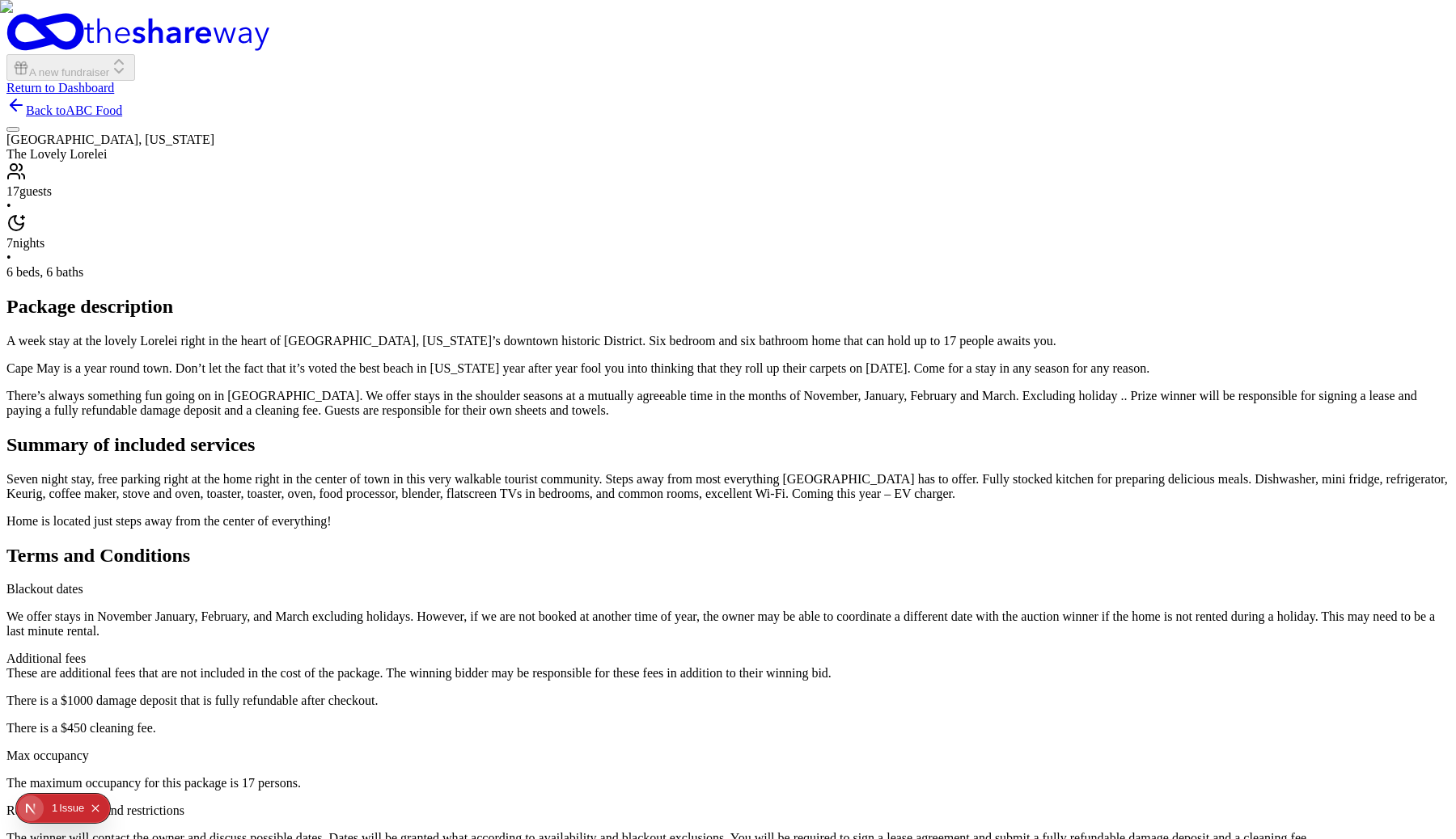
click at [1178, 645] on div "Back to ABC Food [GEOGRAPHIC_DATA], [US_STATE] The Lovely Lorelei 17 guests • 7…" at bounding box center [728, 854] width 1443 height 1519
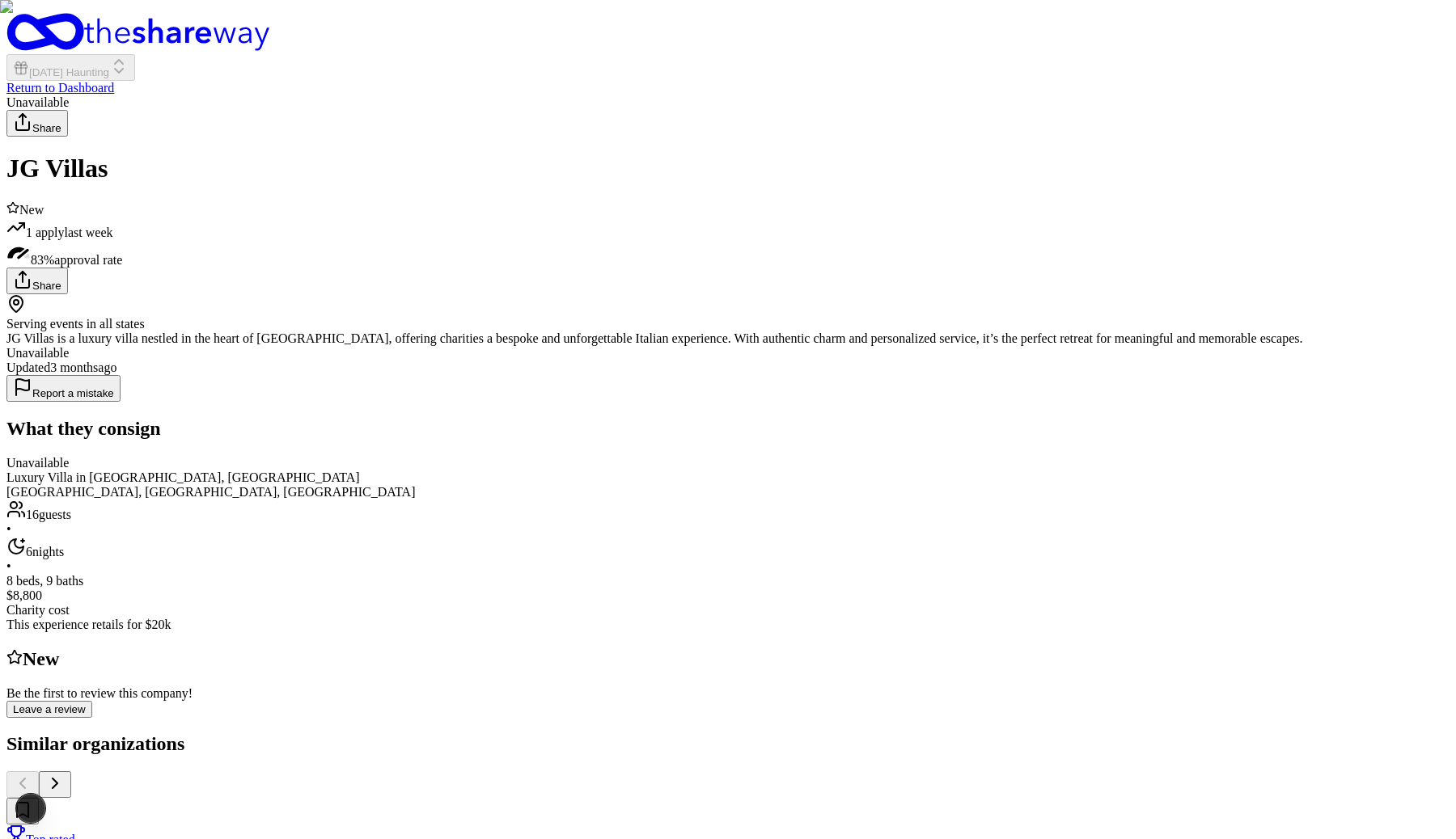
click at [1017, 360] on div "Unavailable" at bounding box center [728, 353] width 1443 height 14
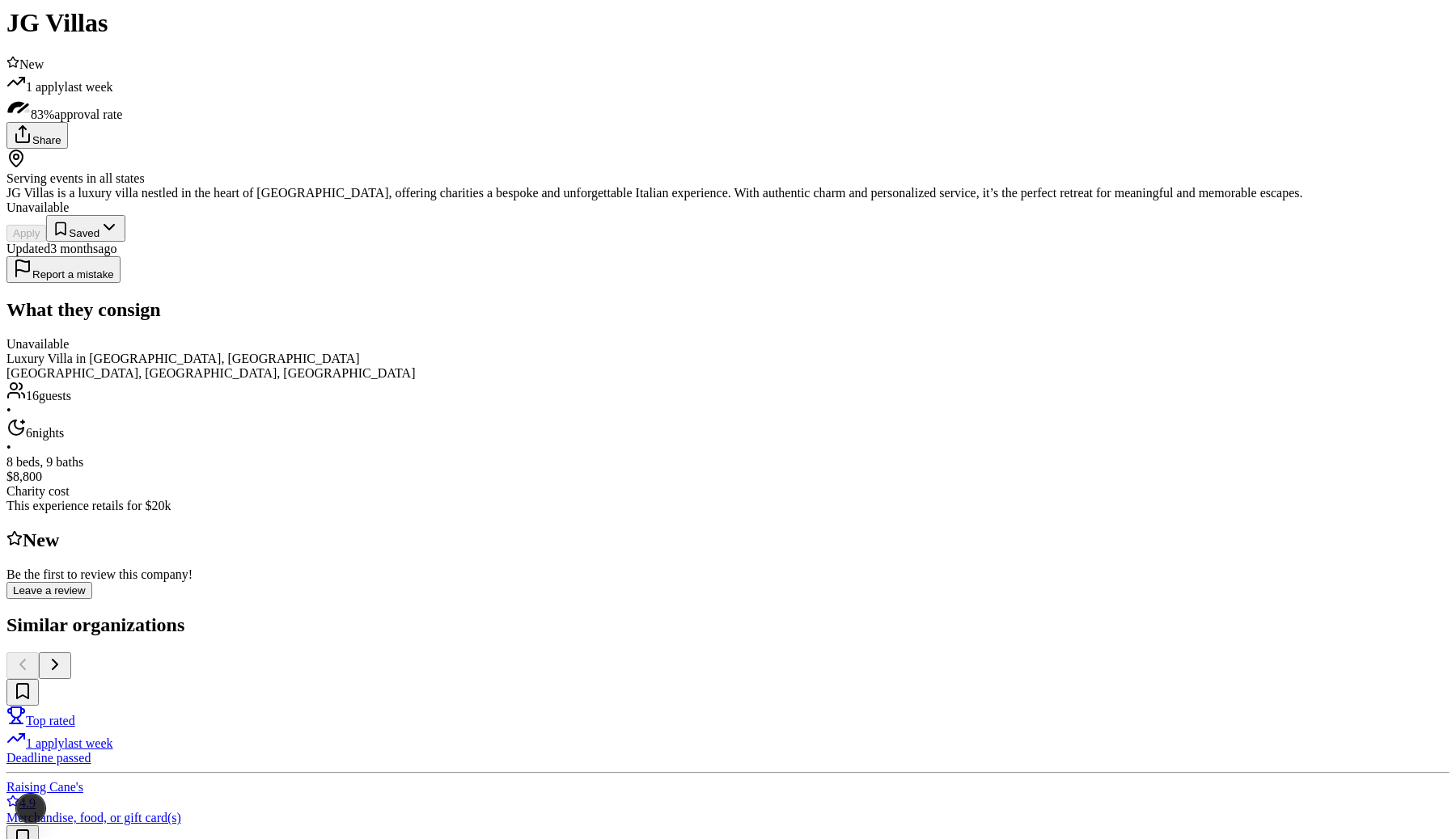
scroll to position [146, 0]
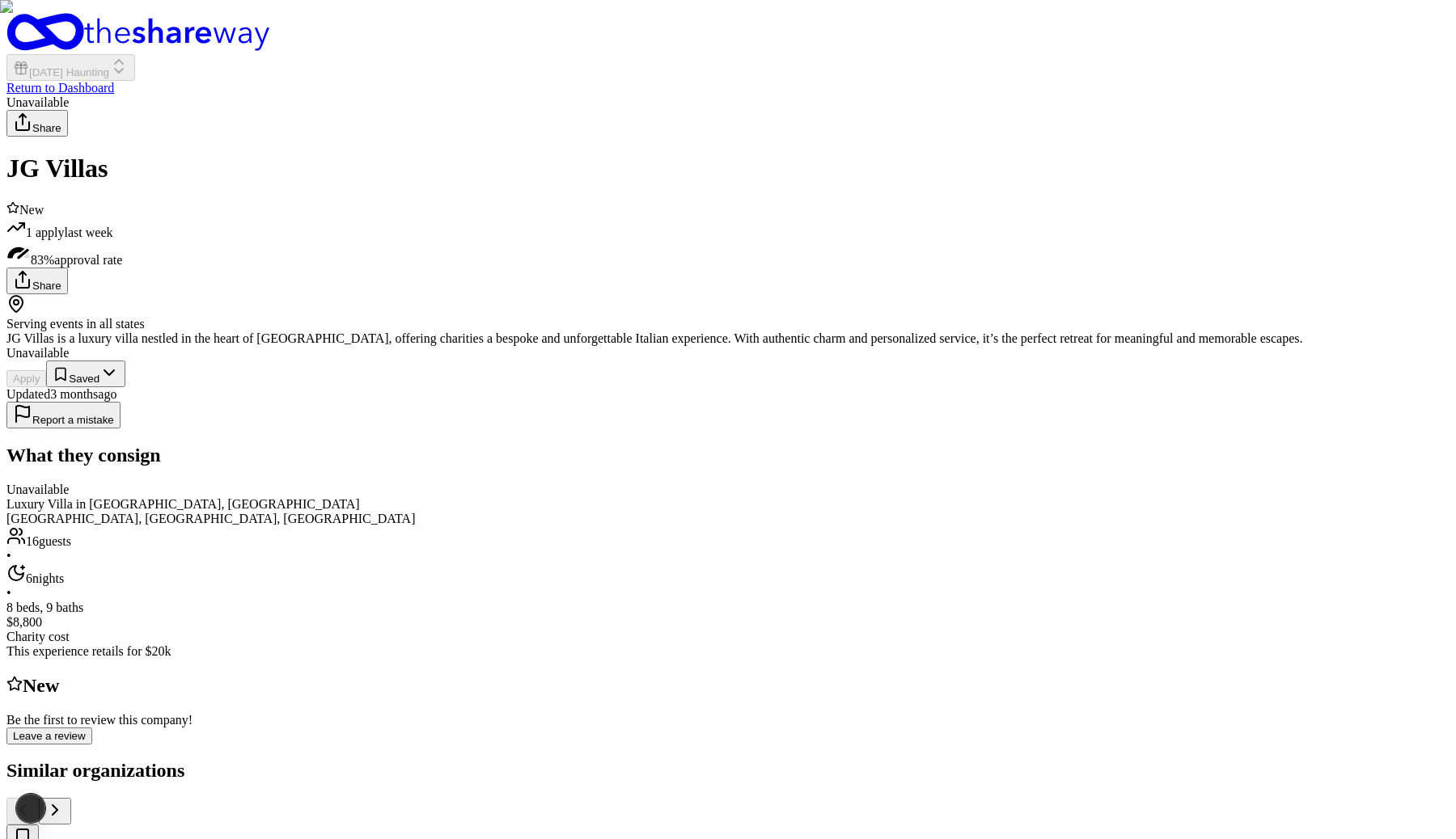
scroll to position [146, 0]
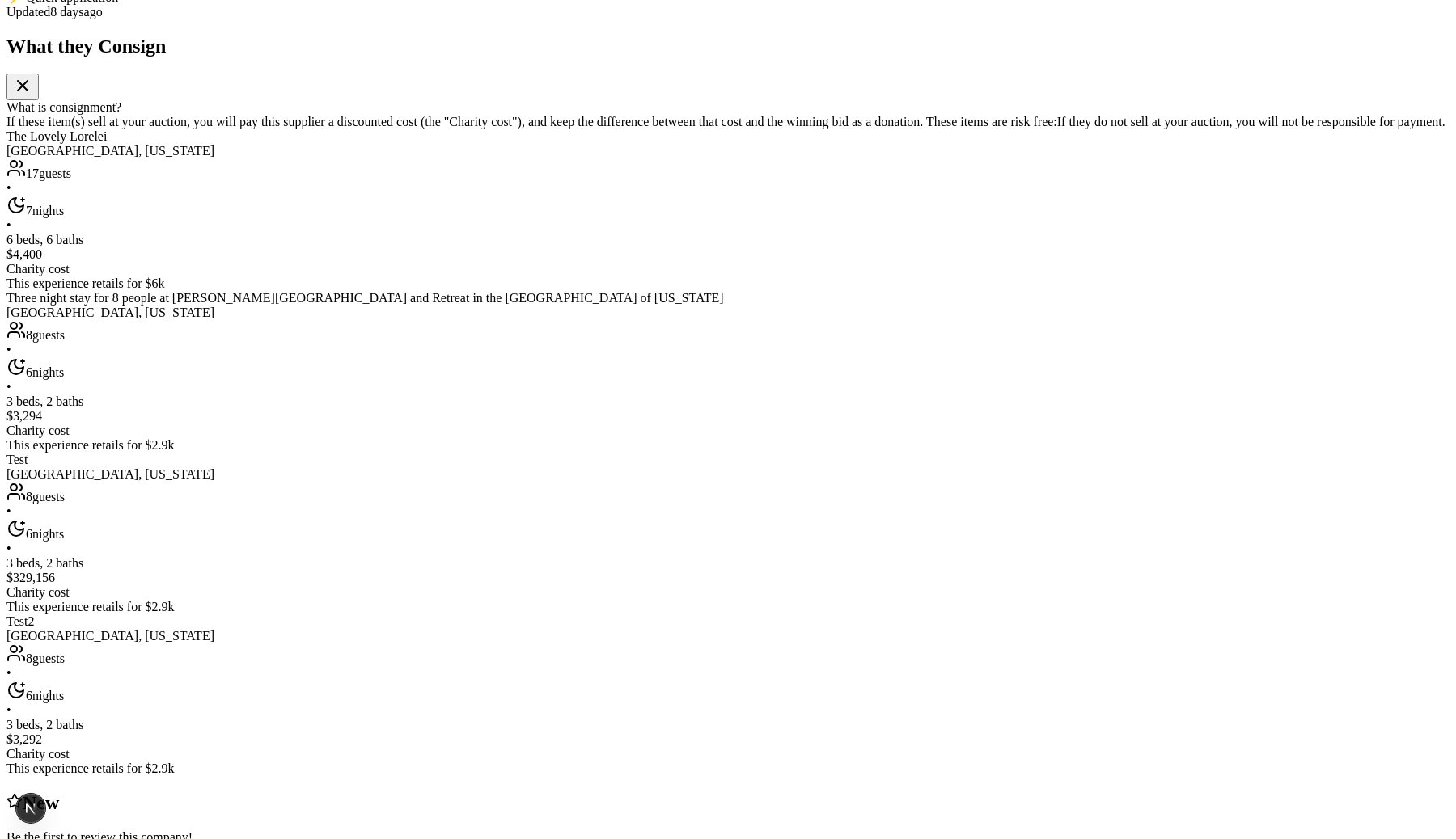
scroll to position [350, 0]
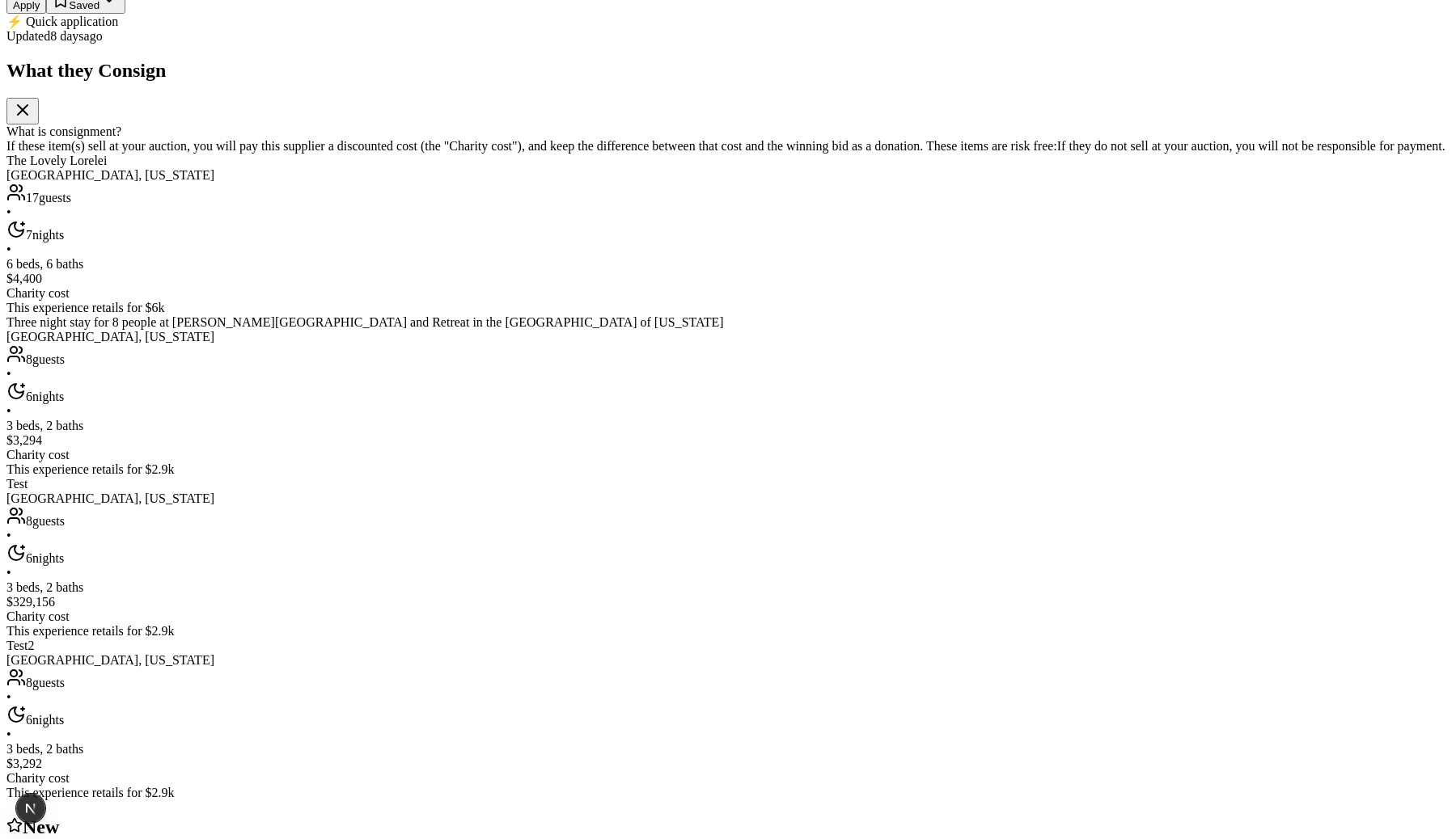
drag, startPoint x: 967, startPoint y: 338, endPoint x: 1124, endPoint y: 338, distance: 157.0
click at [1124, 338] on div "ABC Food Edit New Share Serving events in test test Rolling Apply Saved ⚡️ Quic…" at bounding box center [728, 344] width 1443 height 1081
click at [1072, 29] on div "⚡️ Quick application" at bounding box center [728, 20] width 1443 height 15
drag, startPoint x: 967, startPoint y: 340, endPoint x: 1104, endPoint y: 344, distance: 137.1
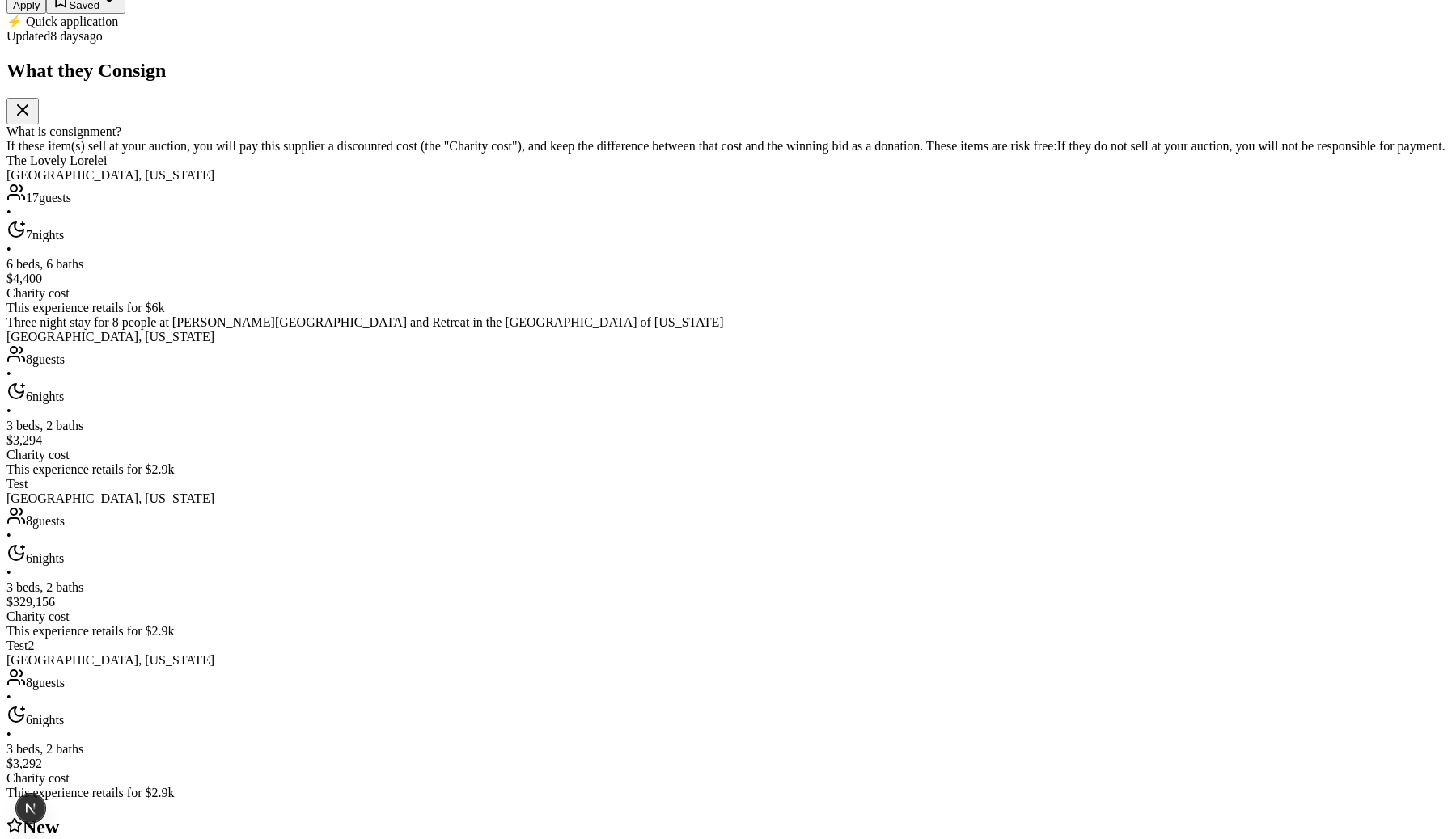
click at [1104, 29] on div "Rolling Apply Saved ⚡️ Quick application" at bounding box center [728, 1] width 1443 height 57
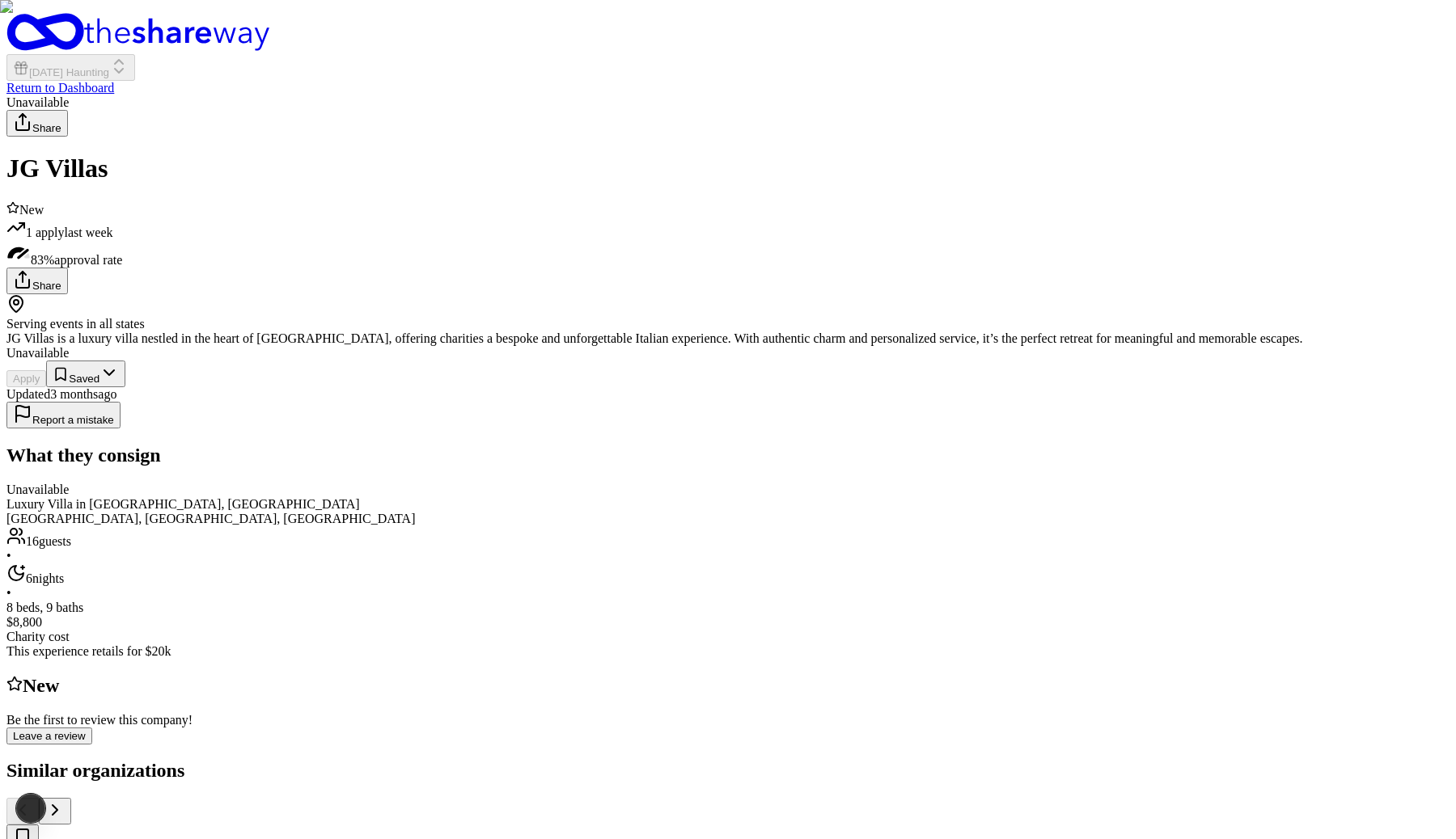
scroll to position [146, 0]
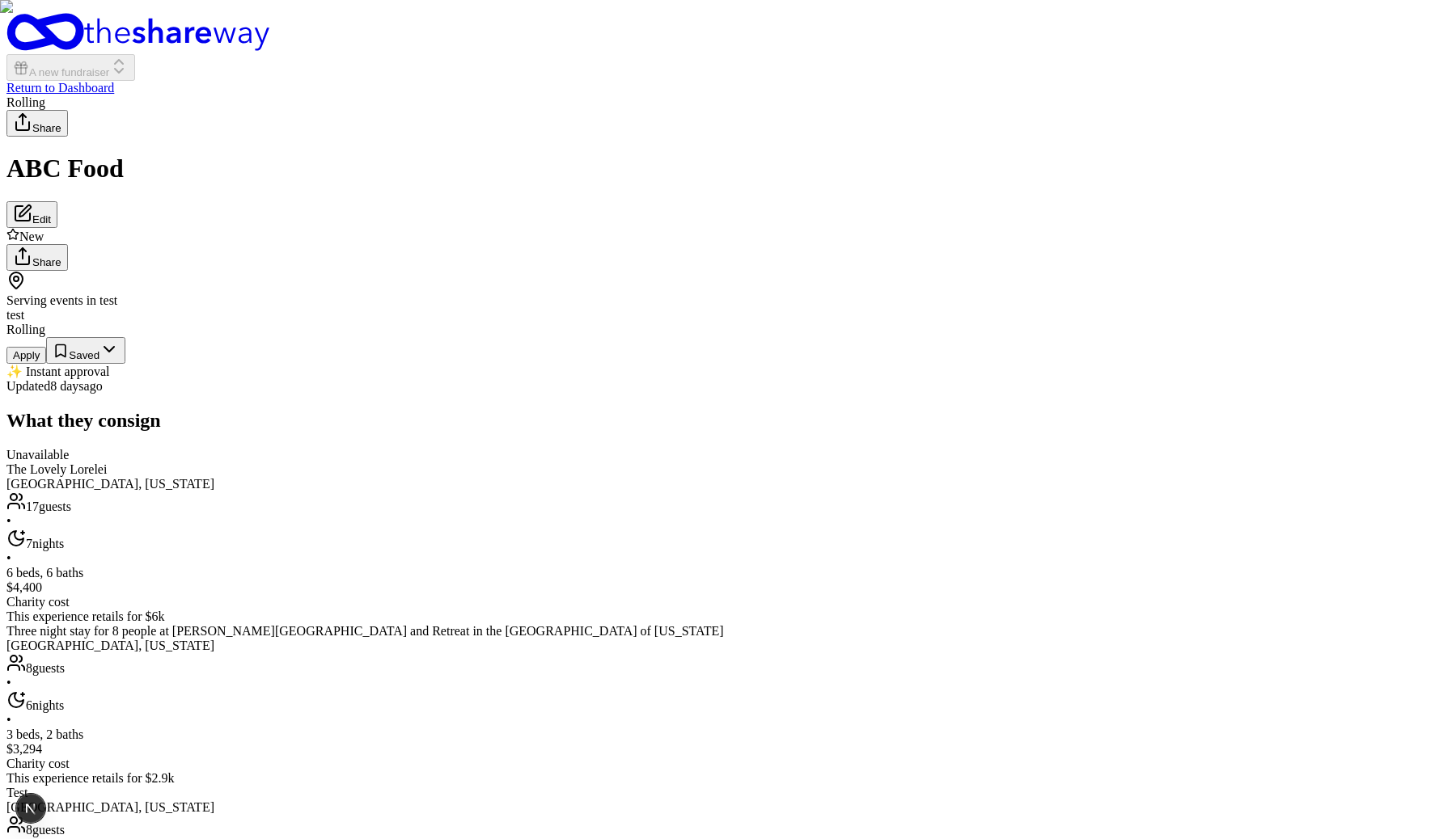
click at [46, 364] on button "Apply" at bounding box center [26, 355] width 40 height 17
drag, startPoint x: 962, startPoint y: 691, endPoint x: 1166, endPoint y: 705, distance: 204.5
click at [1166, 705] on div "Rolling Share ABC Food Edit New Share Serving events in test test Rolling Apply…" at bounding box center [728, 645] width 1443 height 1099
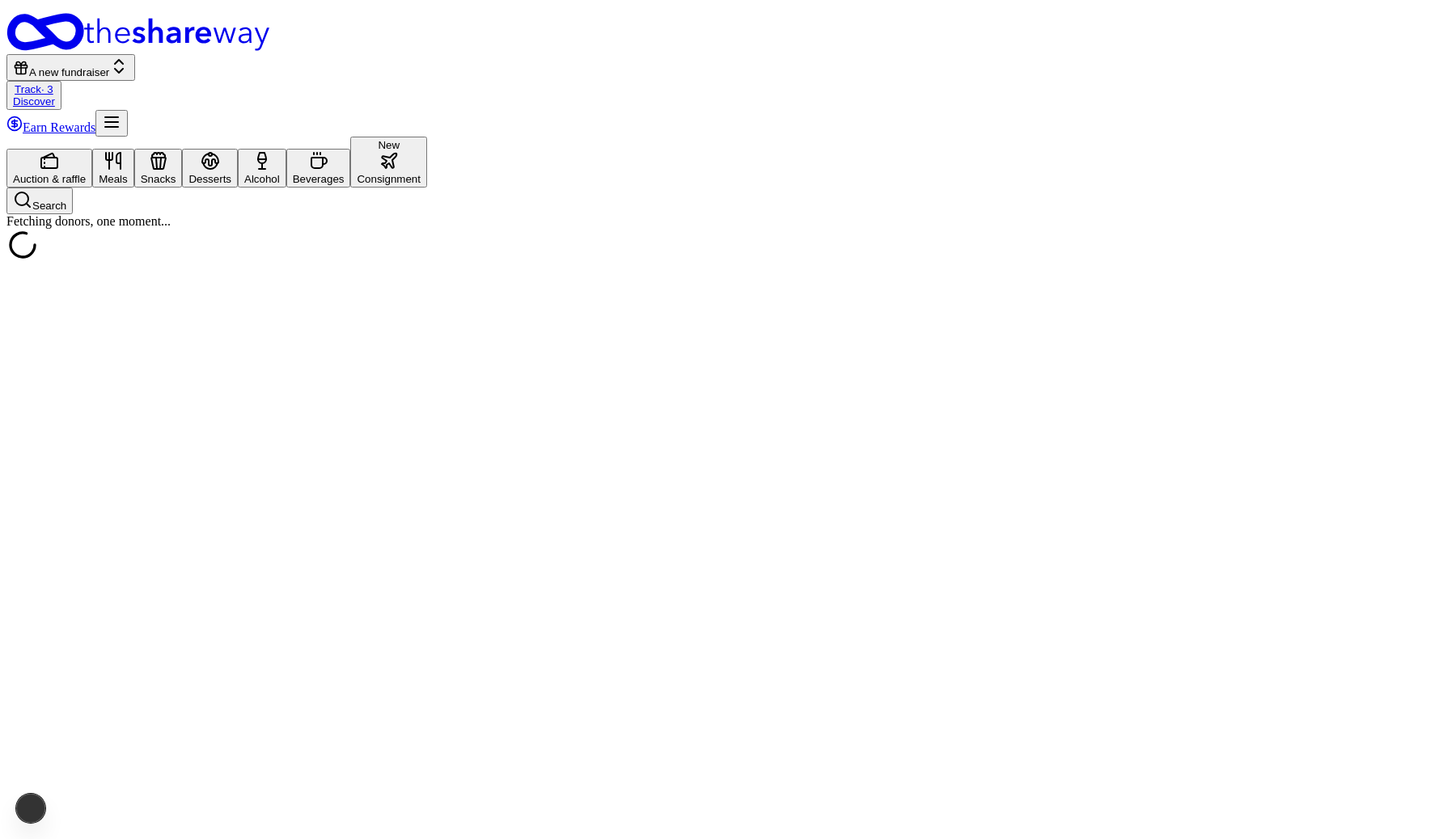
click at [53, 83] on link "Track · 3" at bounding box center [34, 90] width 39 height 12
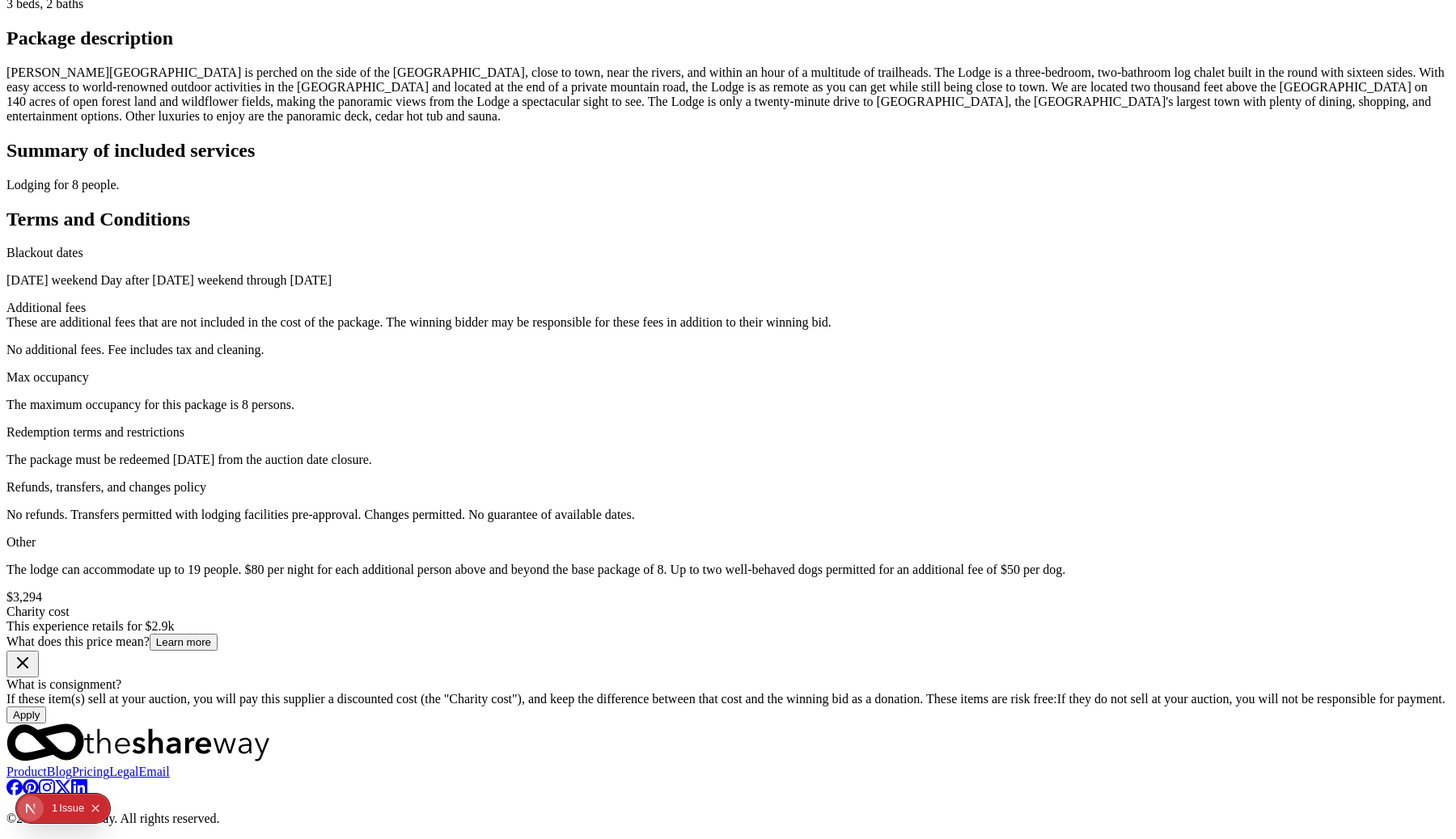
scroll to position [1653, 0]
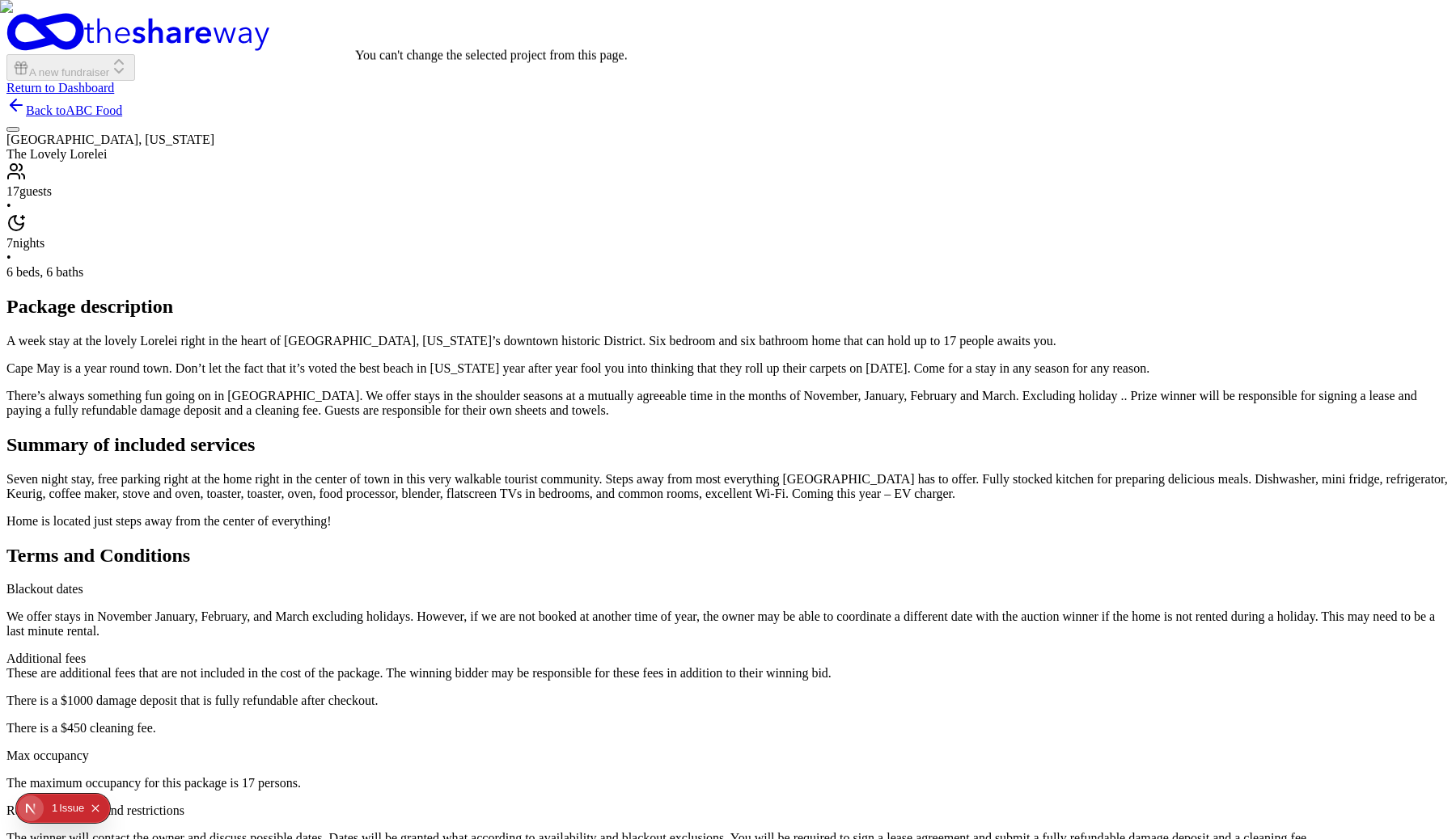
scroll to position [338, 0]
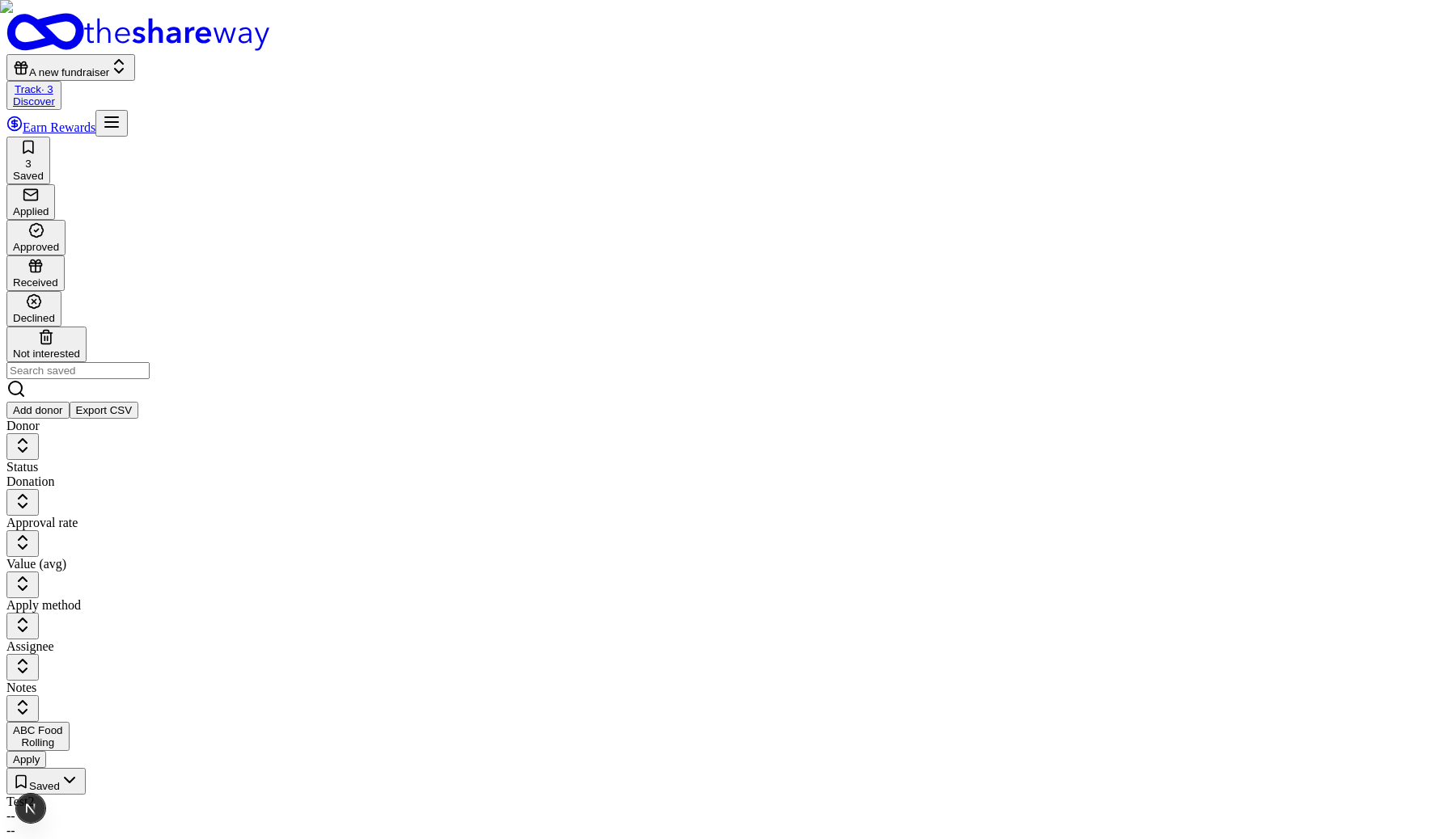
click at [49, 205] on div "Applied" at bounding box center [31, 211] width 36 height 12
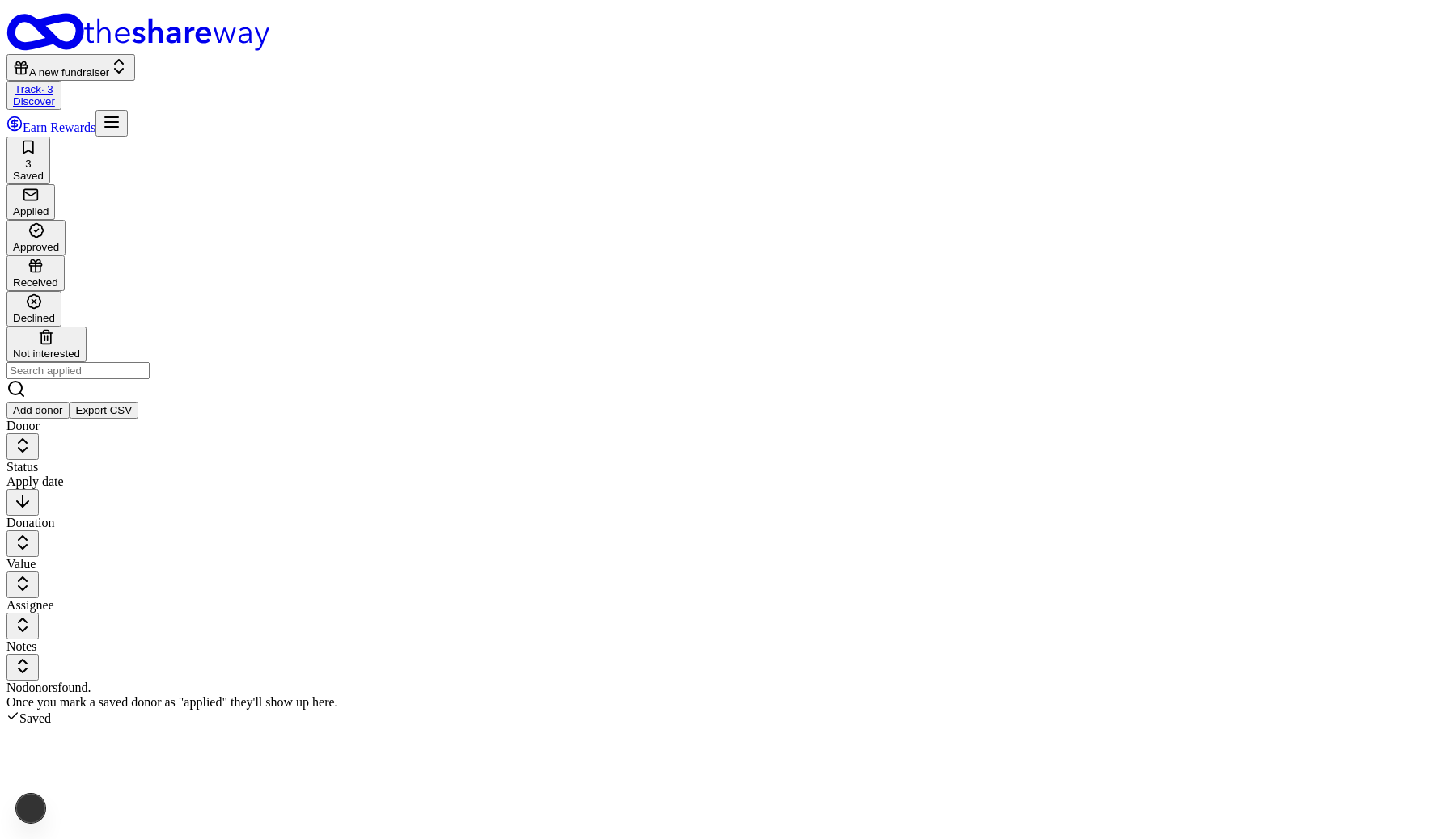
click at [44, 139] on div "3 Saved" at bounding box center [28, 161] width 31 height 43
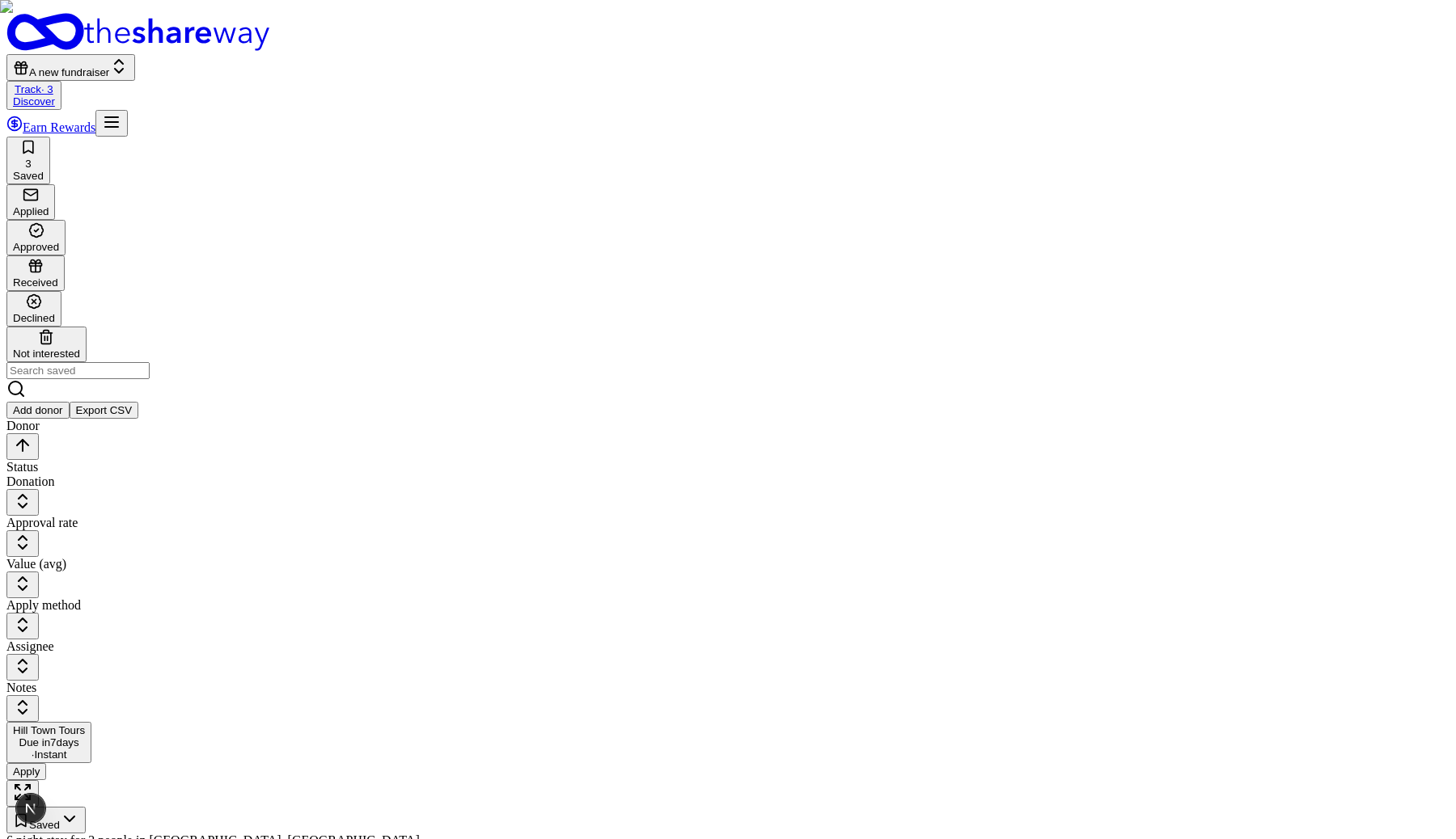
click at [46, 764] on button "Apply" at bounding box center [26, 772] width 40 height 17
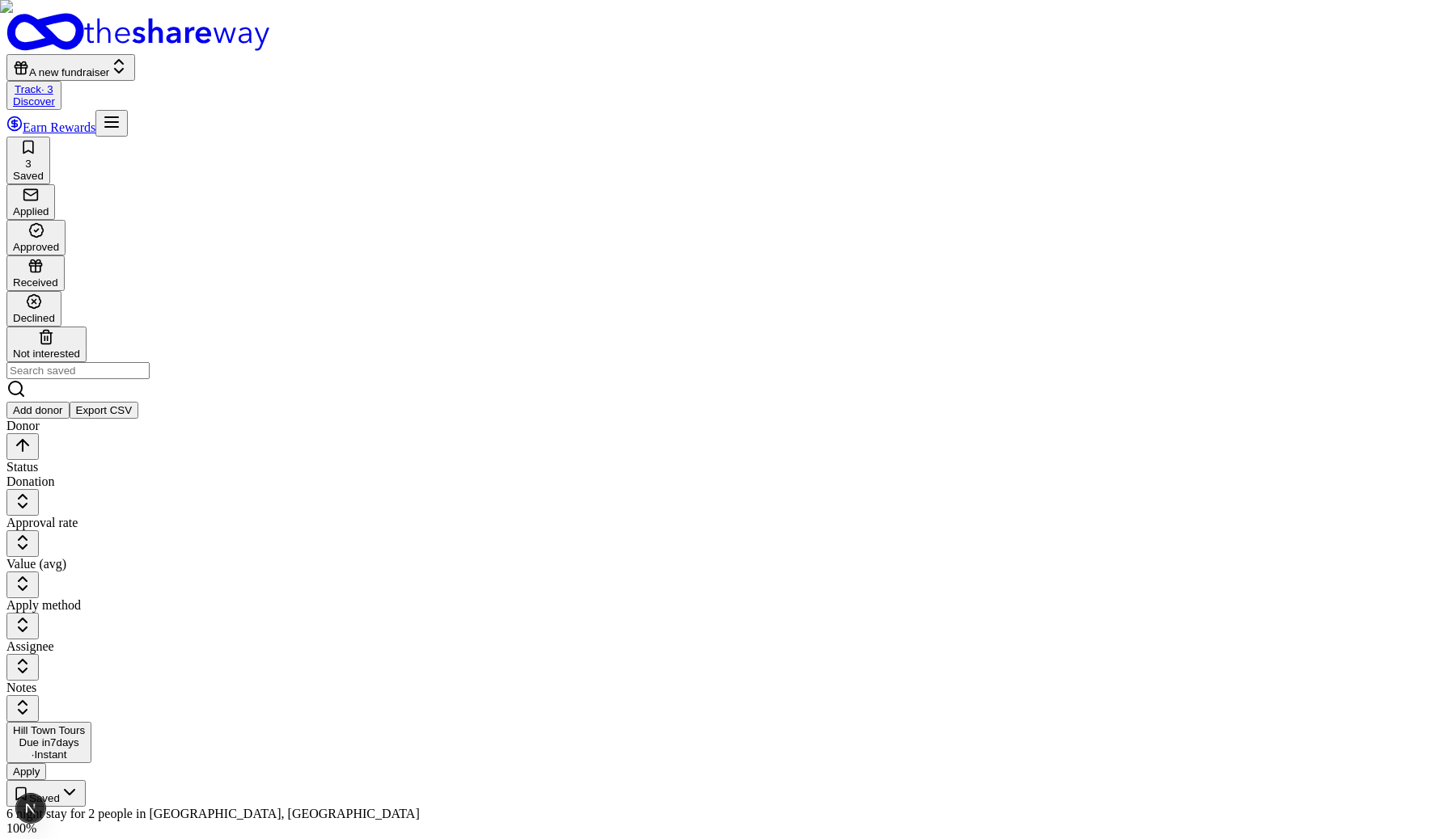
click at [55, 95] on link "Discover" at bounding box center [34, 101] width 42 height 12
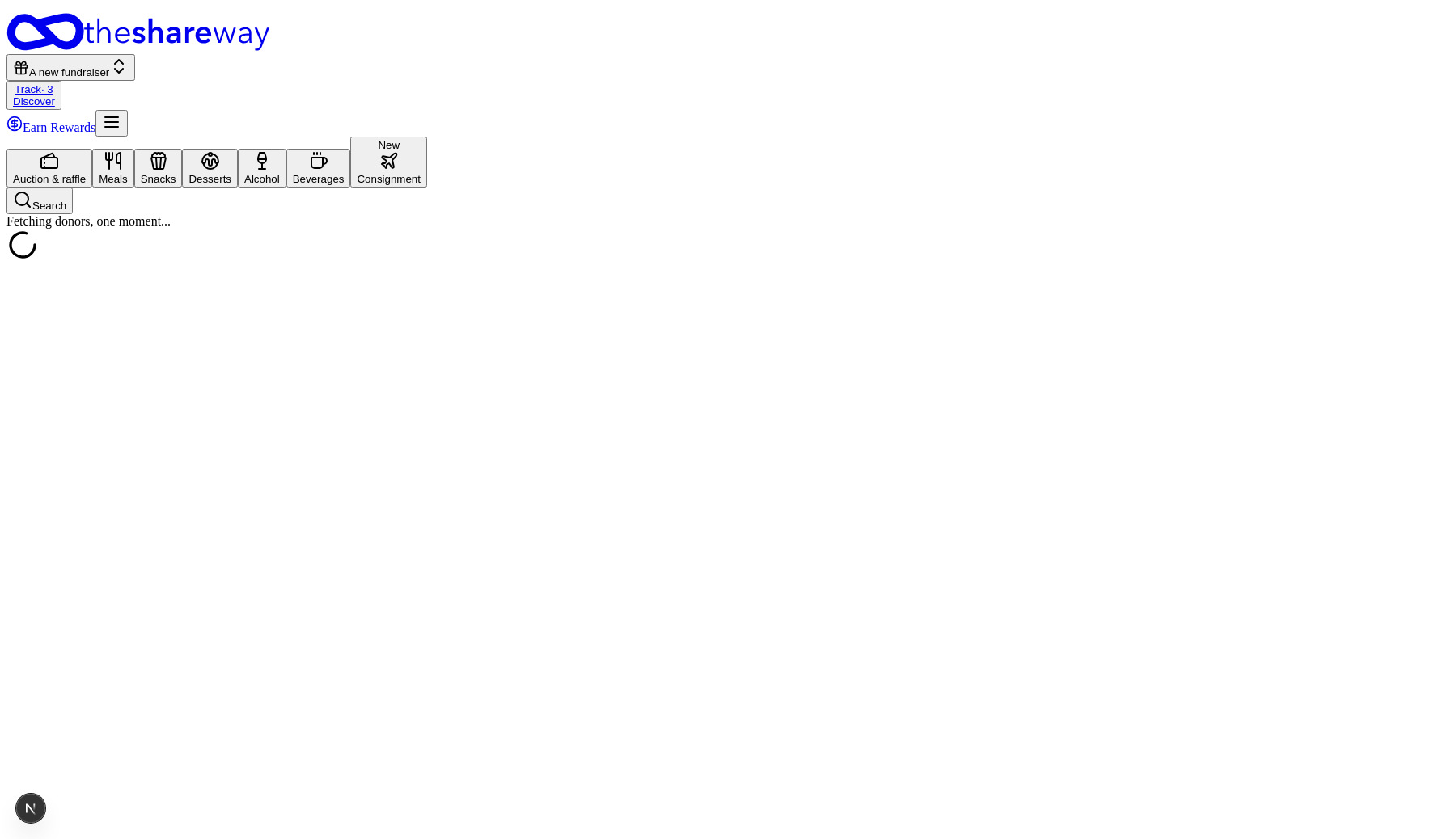
click at [58, 158] on rect "button" at bounding box center [49, 163] width 16 height 11
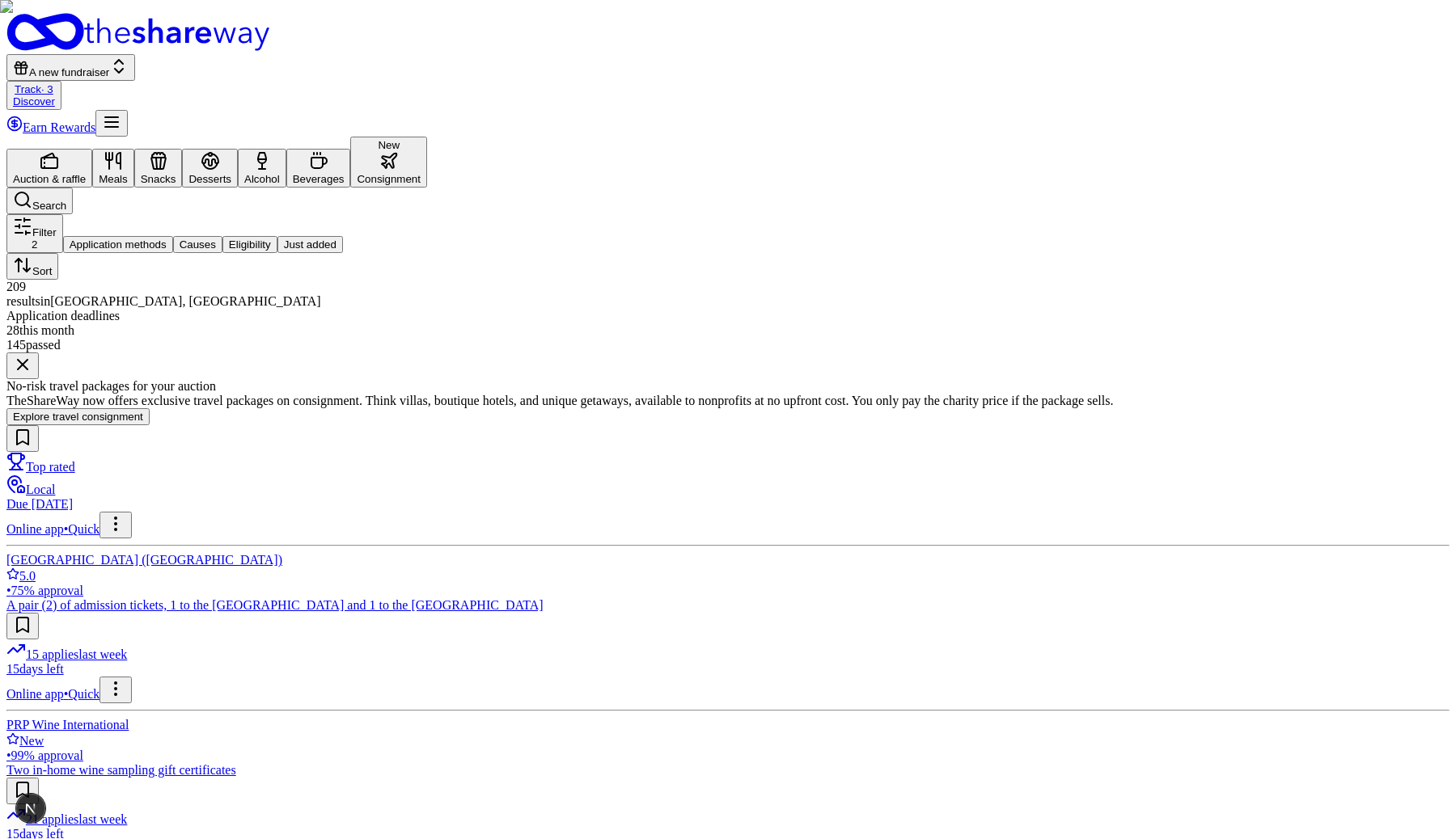
click at [149, 419] on button "Explore travel consignment" at bounding box center [77, 416] width 143 height 17
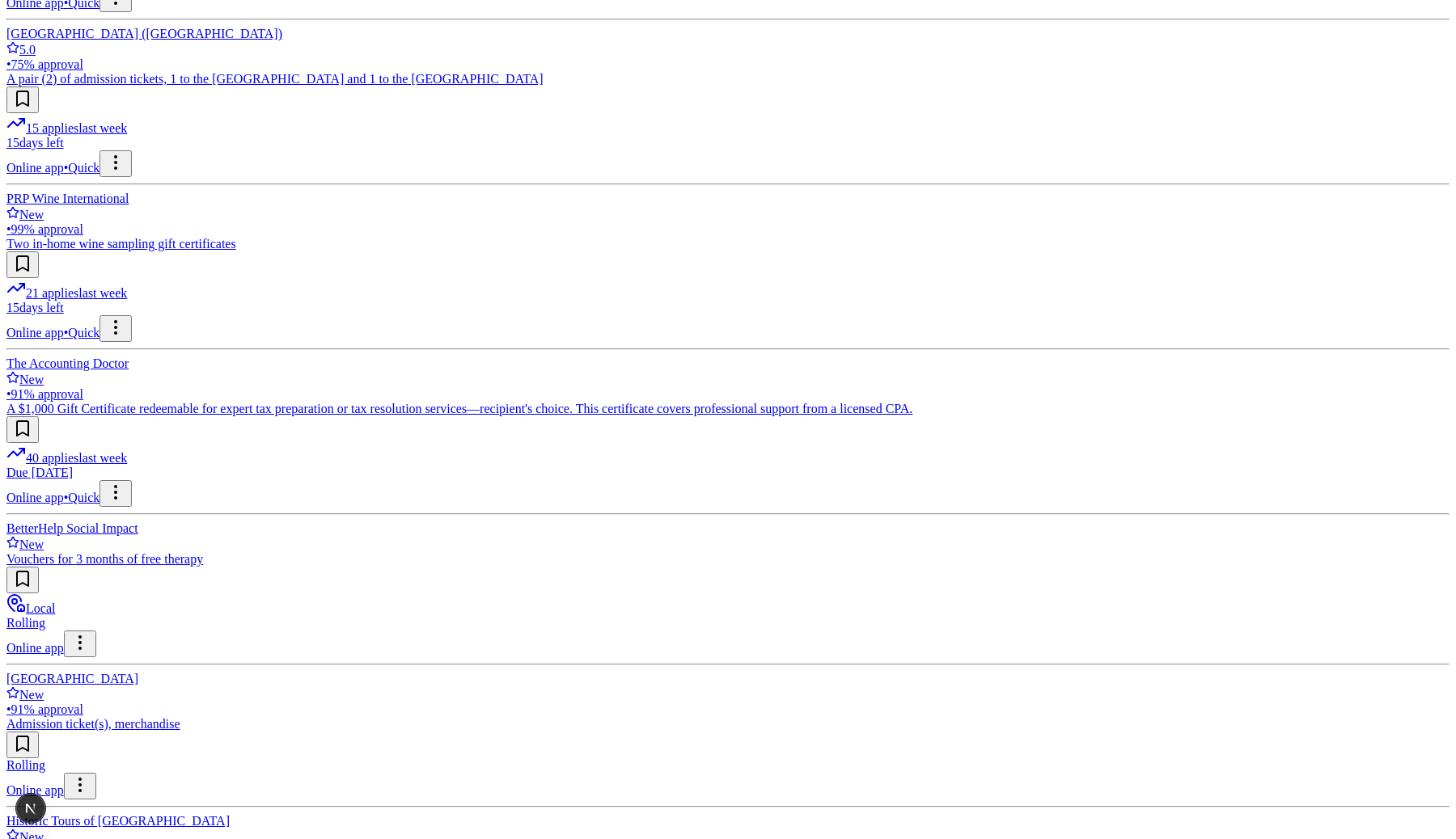
scroll to position [803, 0]
